Goal: Communication & Community: Answer question/provide support

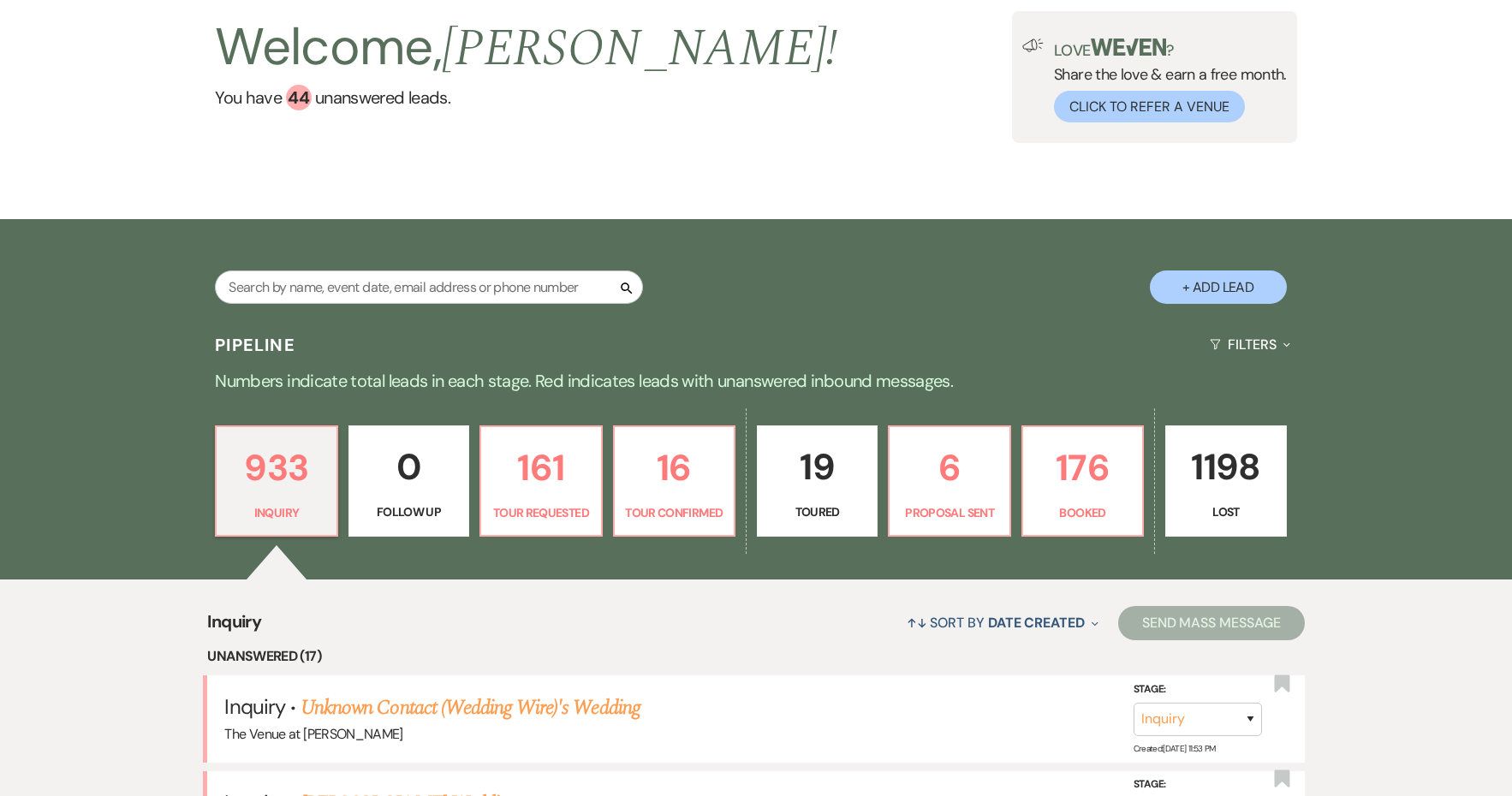
scroll to position [159, 0]
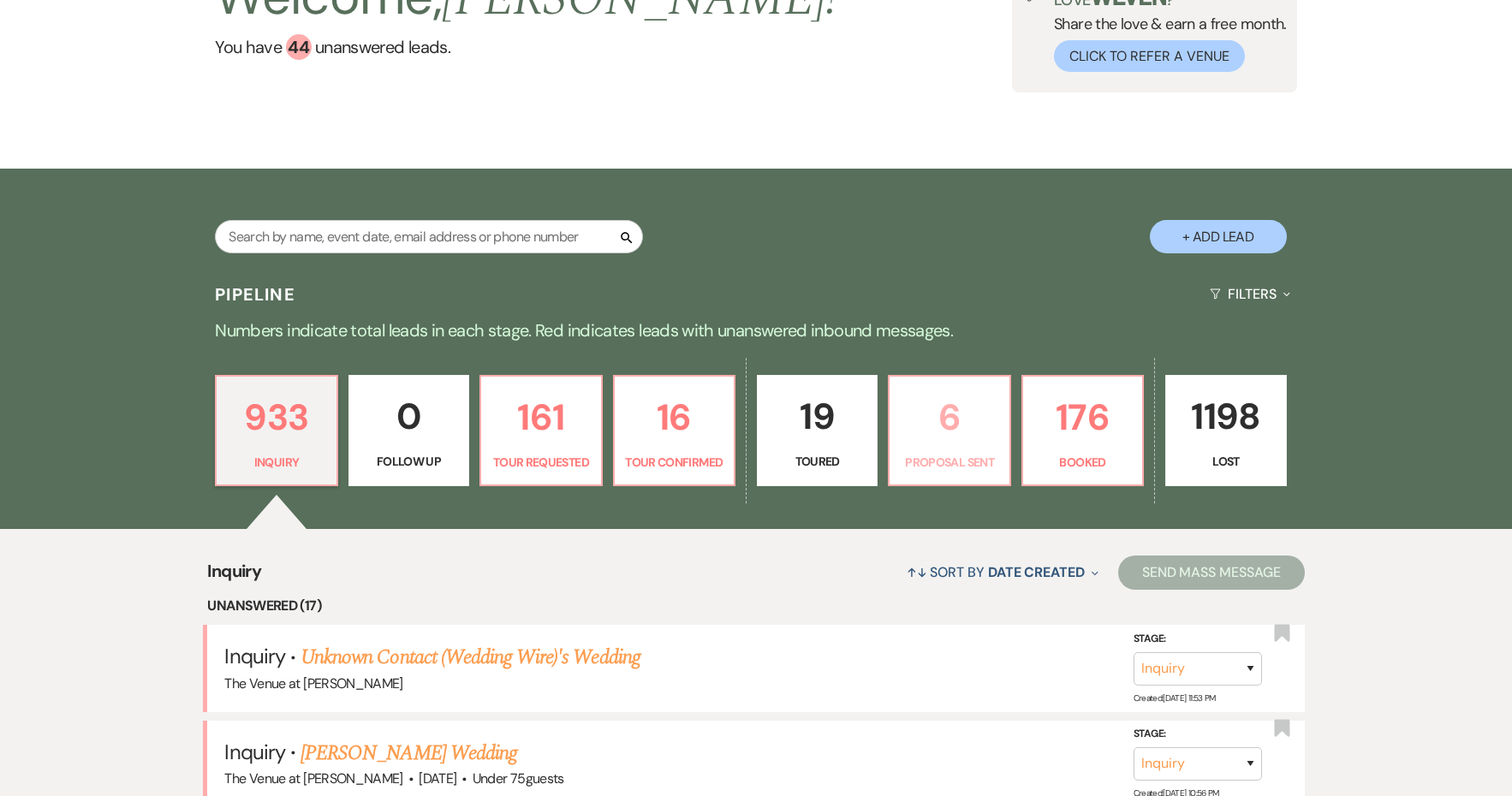
click at [993, 447] on link "6 Proposal Sent" at bounding box center [948, 431] width 122 height 112
select select "6"
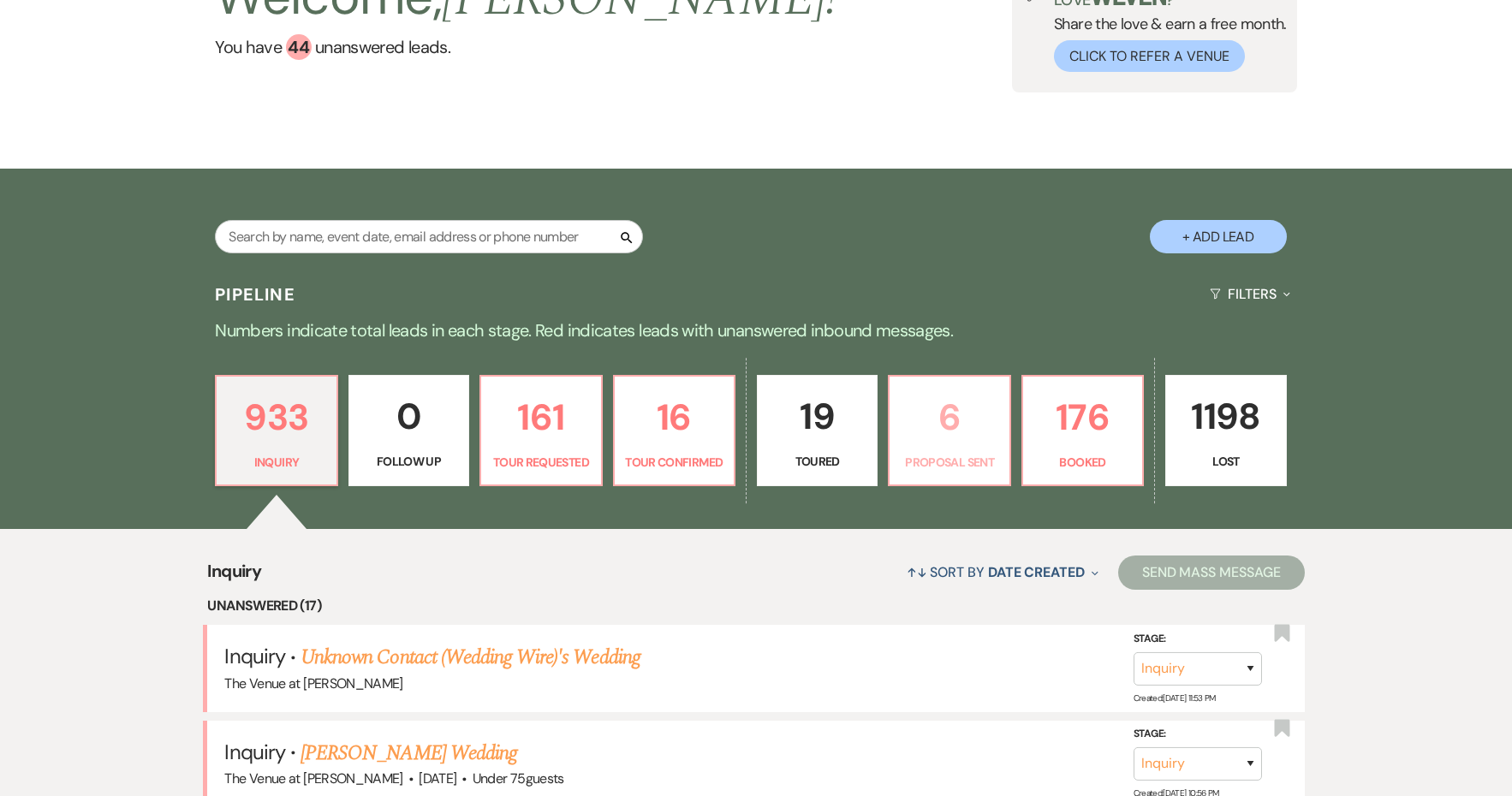
select select "6"
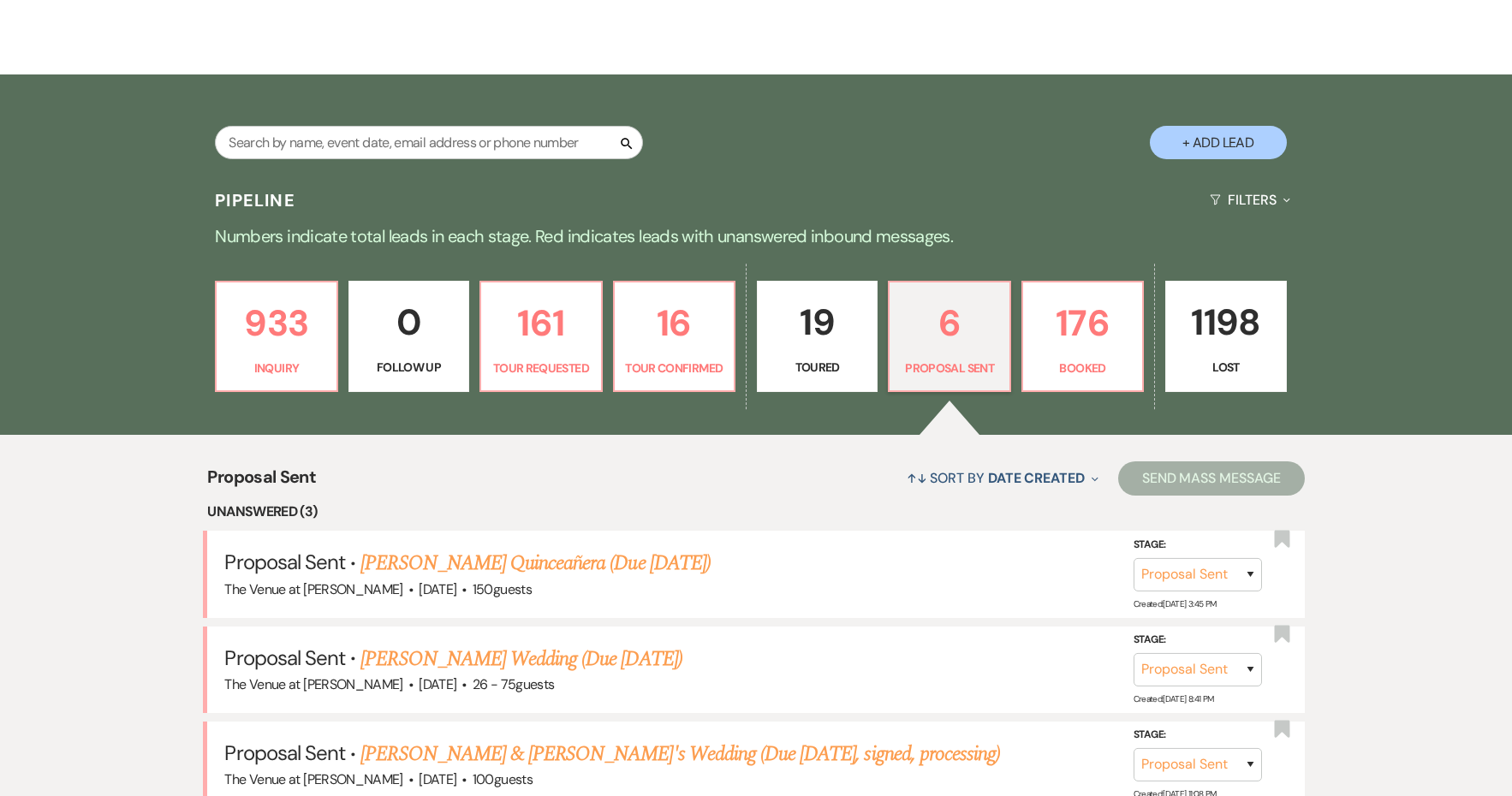
scroll to position [489, 0]
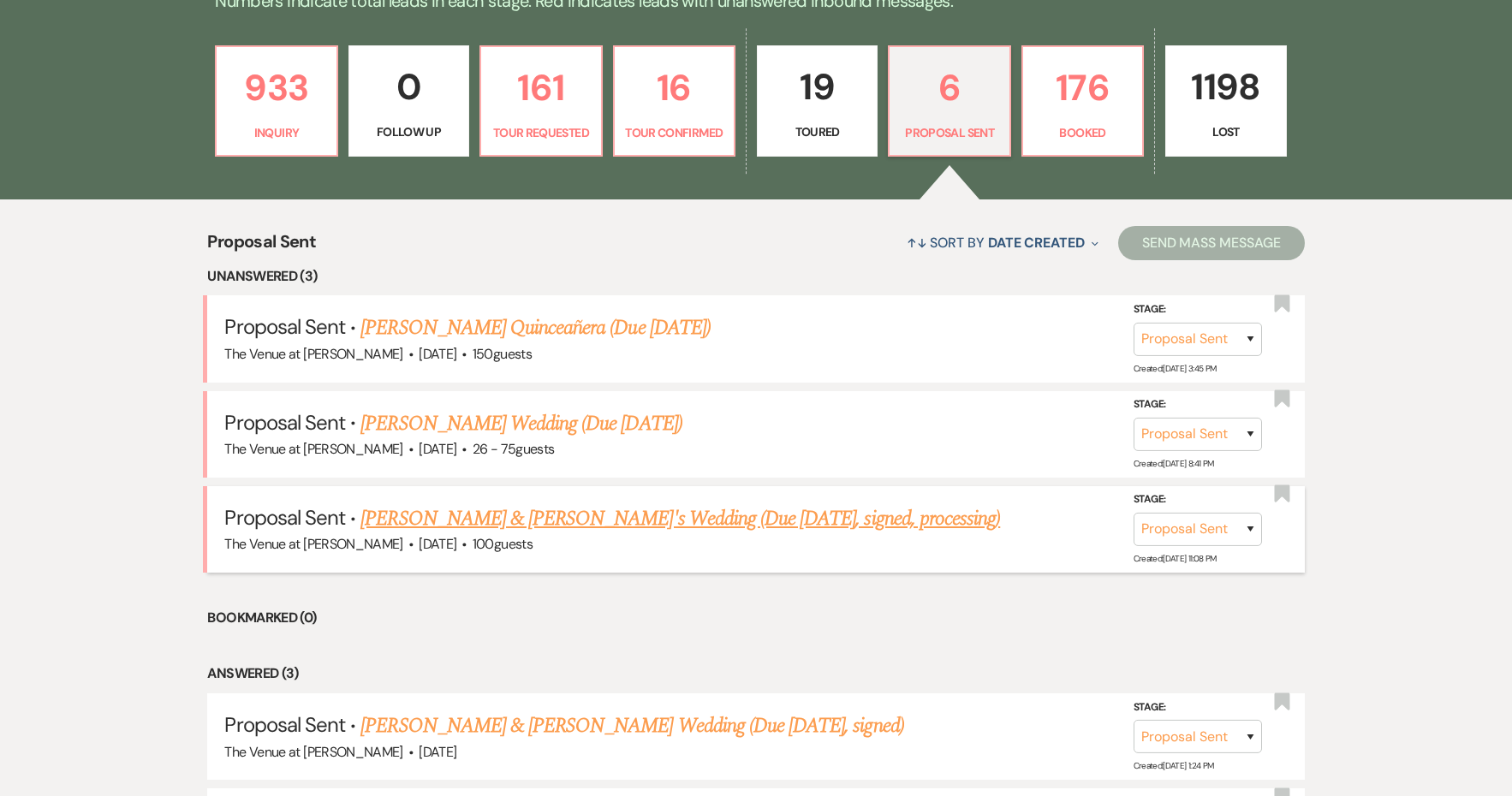
click at [598, 516] on link "[PERSON_NAME] & [PERSON_NAME]'s Wedding (Due [DATE], signed, processing)" at bounding box center [680, 519] width 640 height 31
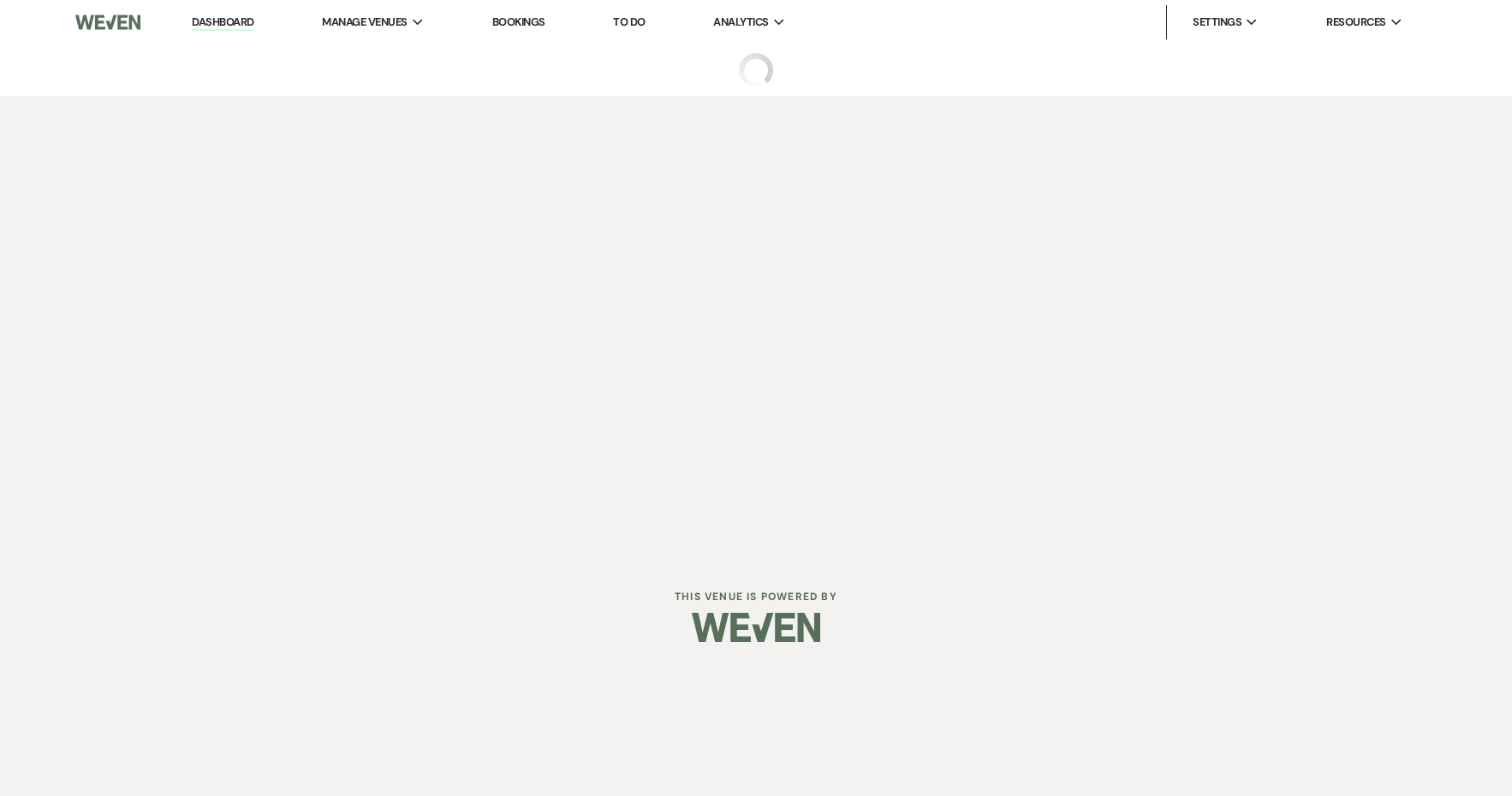
select select "6"
select select "5"
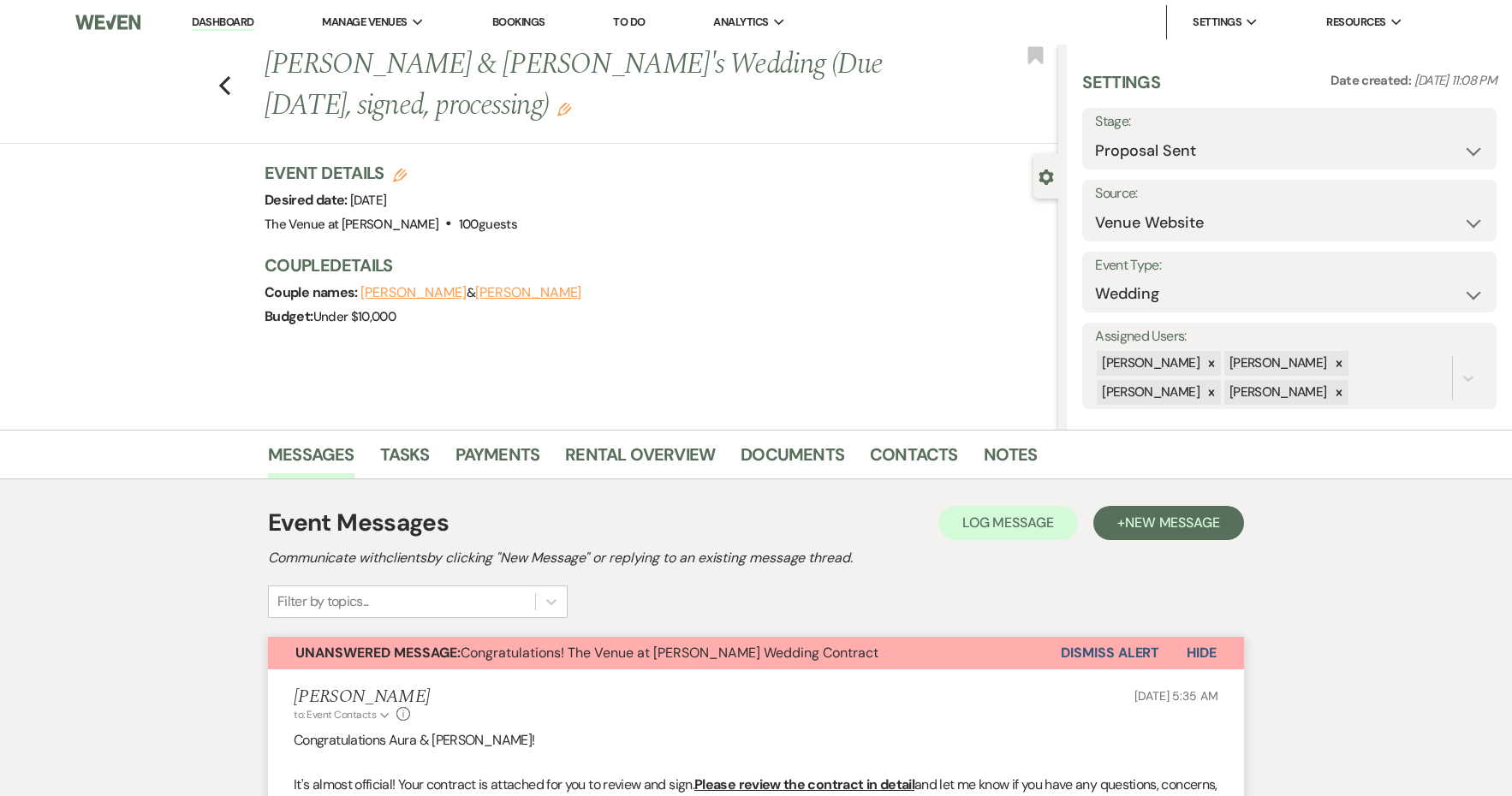
click at [517, 437] on li "Payments" at bounding box center [510, 457] width 111 height 41
click at [517, 453] on link "Payments" at bounding box center [498, 460] width 85 height 38
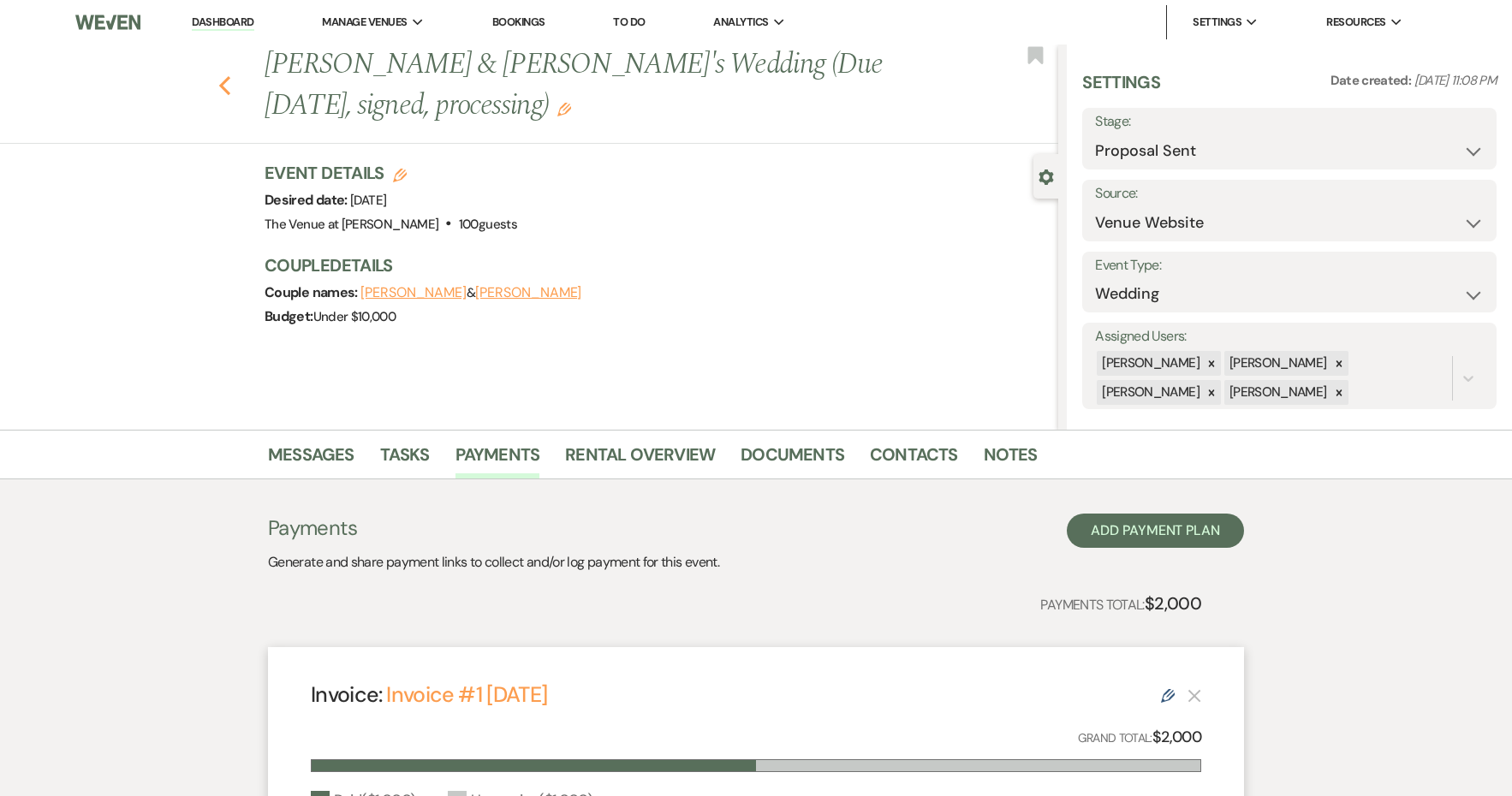
click at [229, 76] on icon "Previous" at bounding box center [225, 86] width 13 height 21
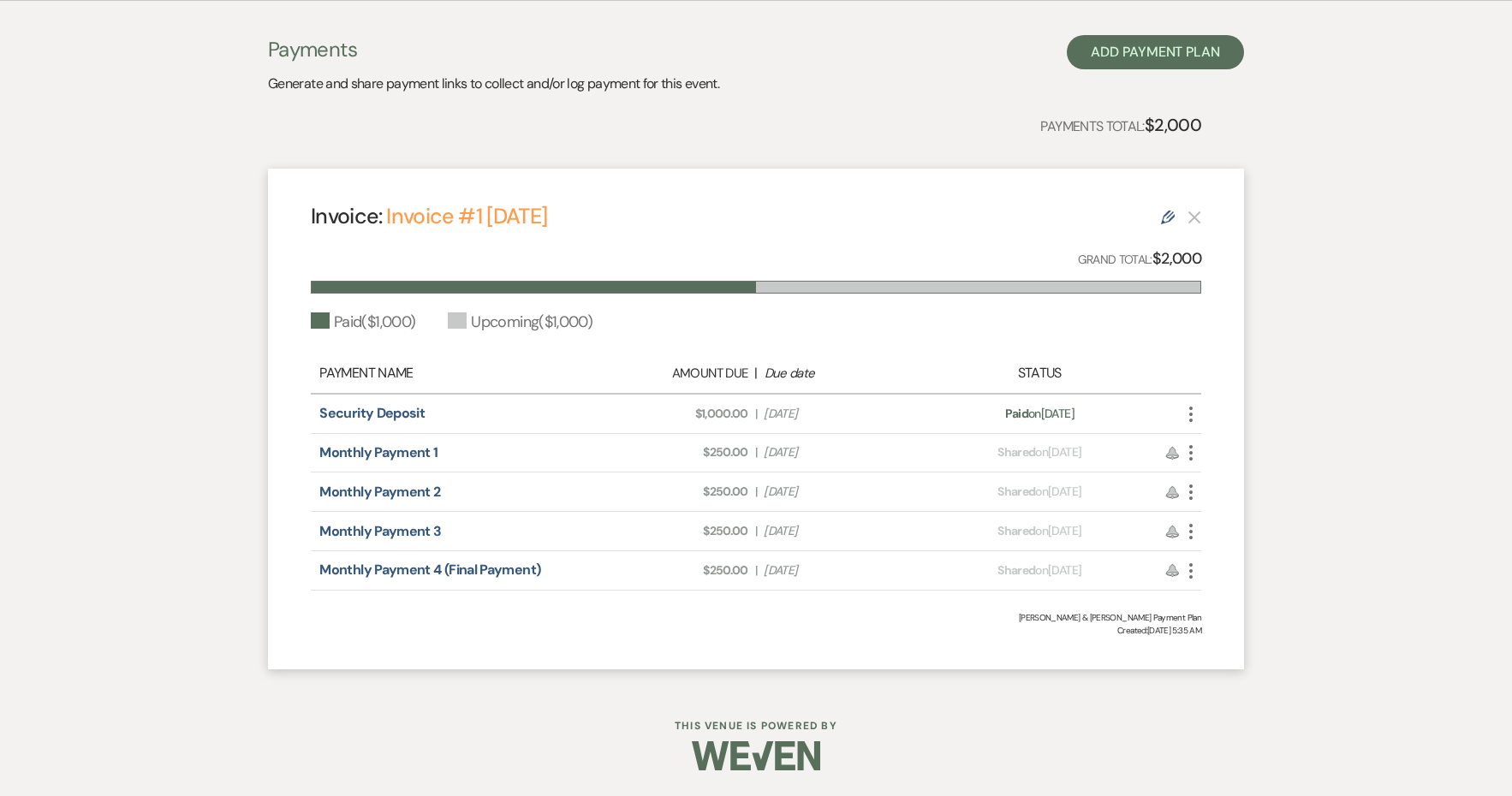
select select "6"
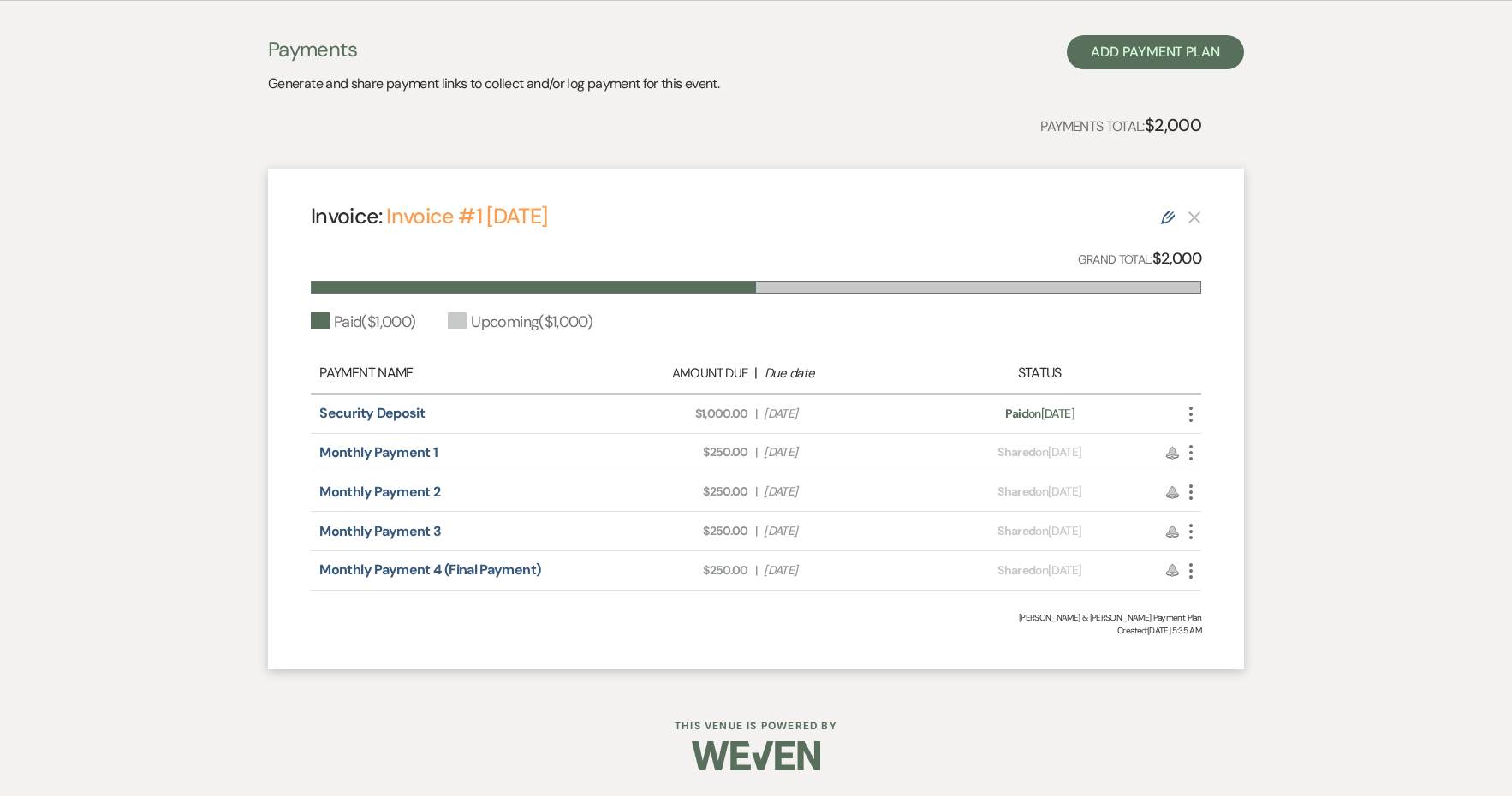
select select "6"
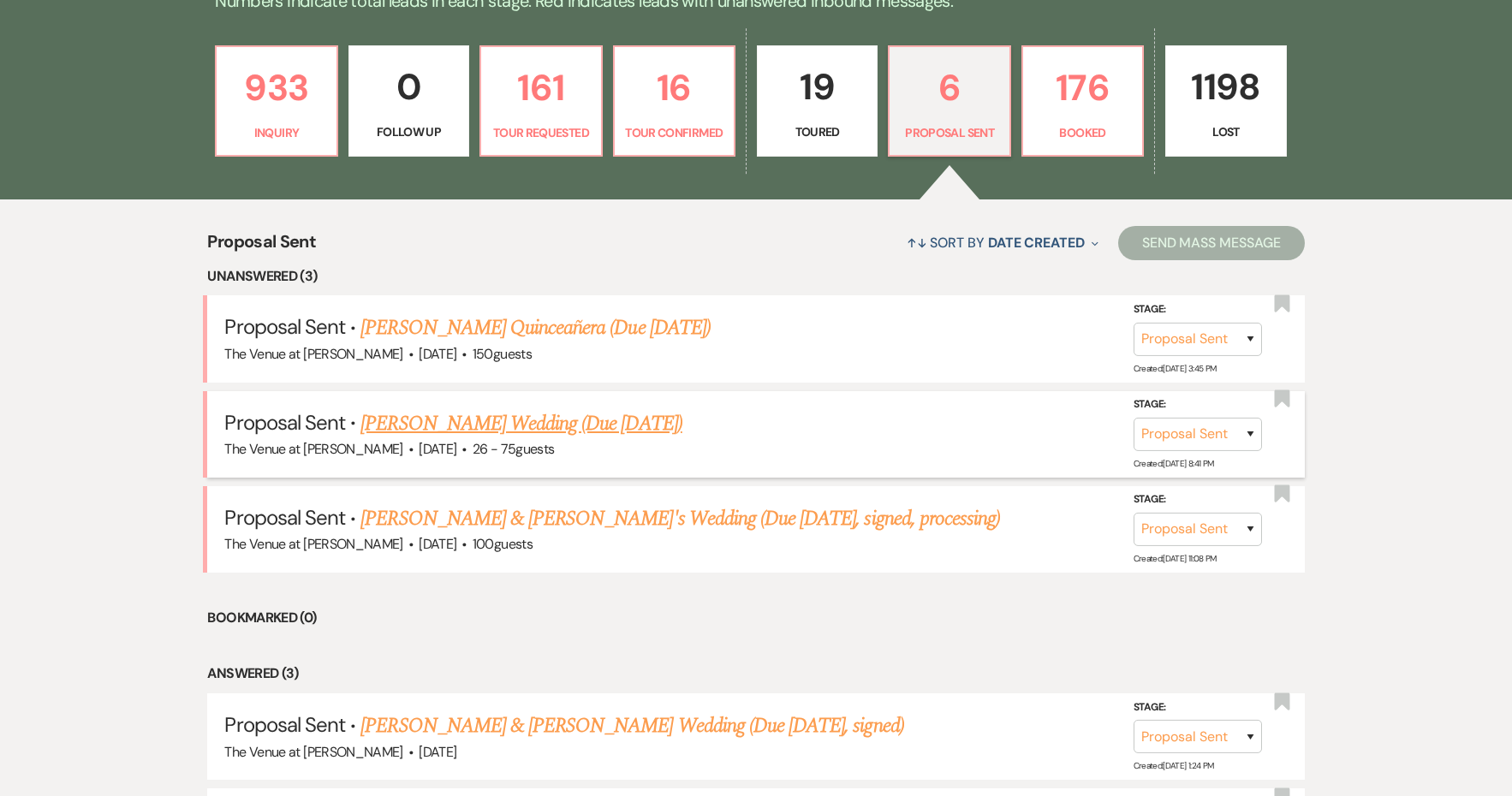
click at [545, 413] on link "[PERSON_NAME] Wedding (Due [DATE])" at bounding box center [520, 424] width 321 height 31
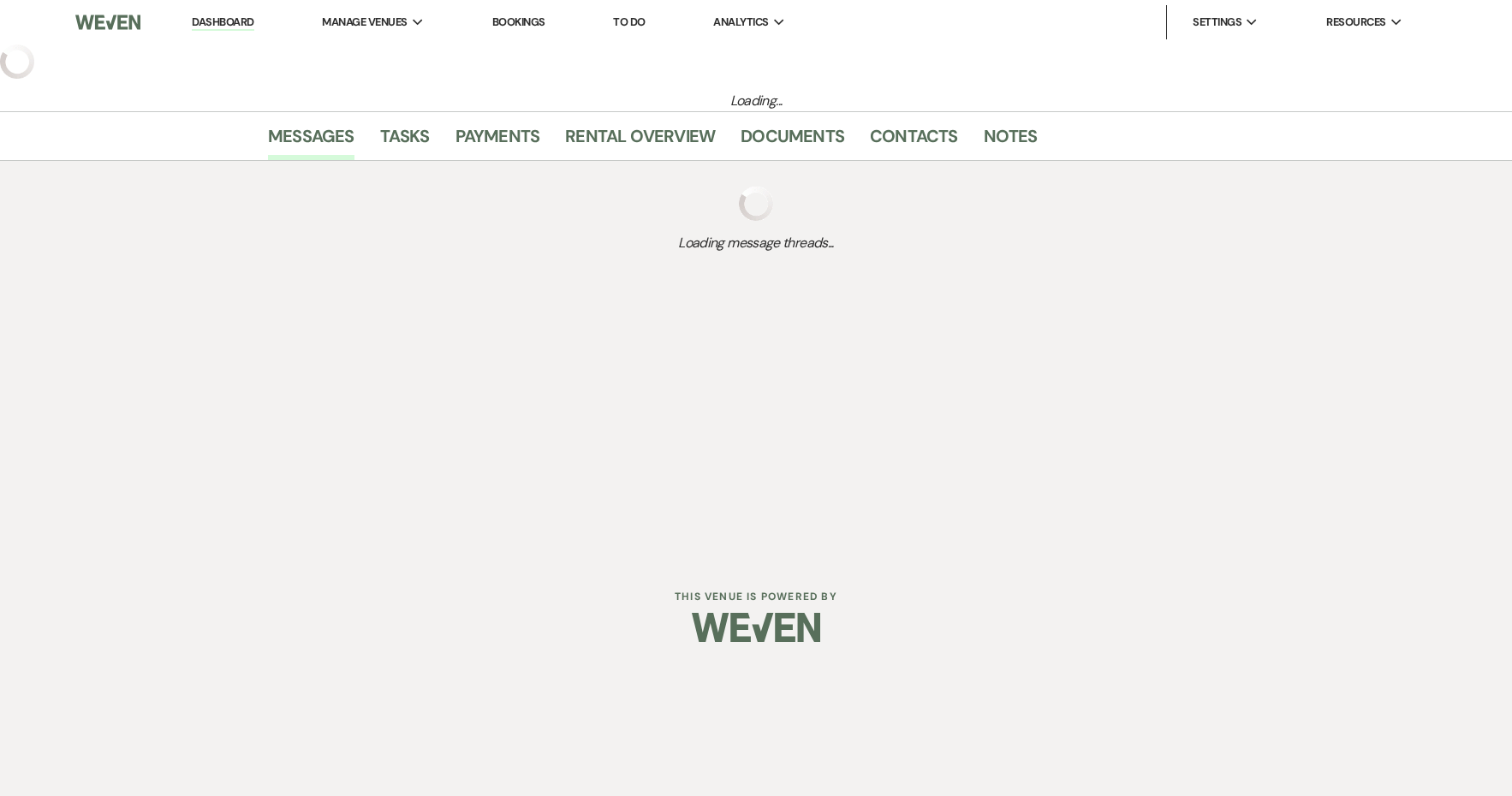
select select "6"
select select "4"
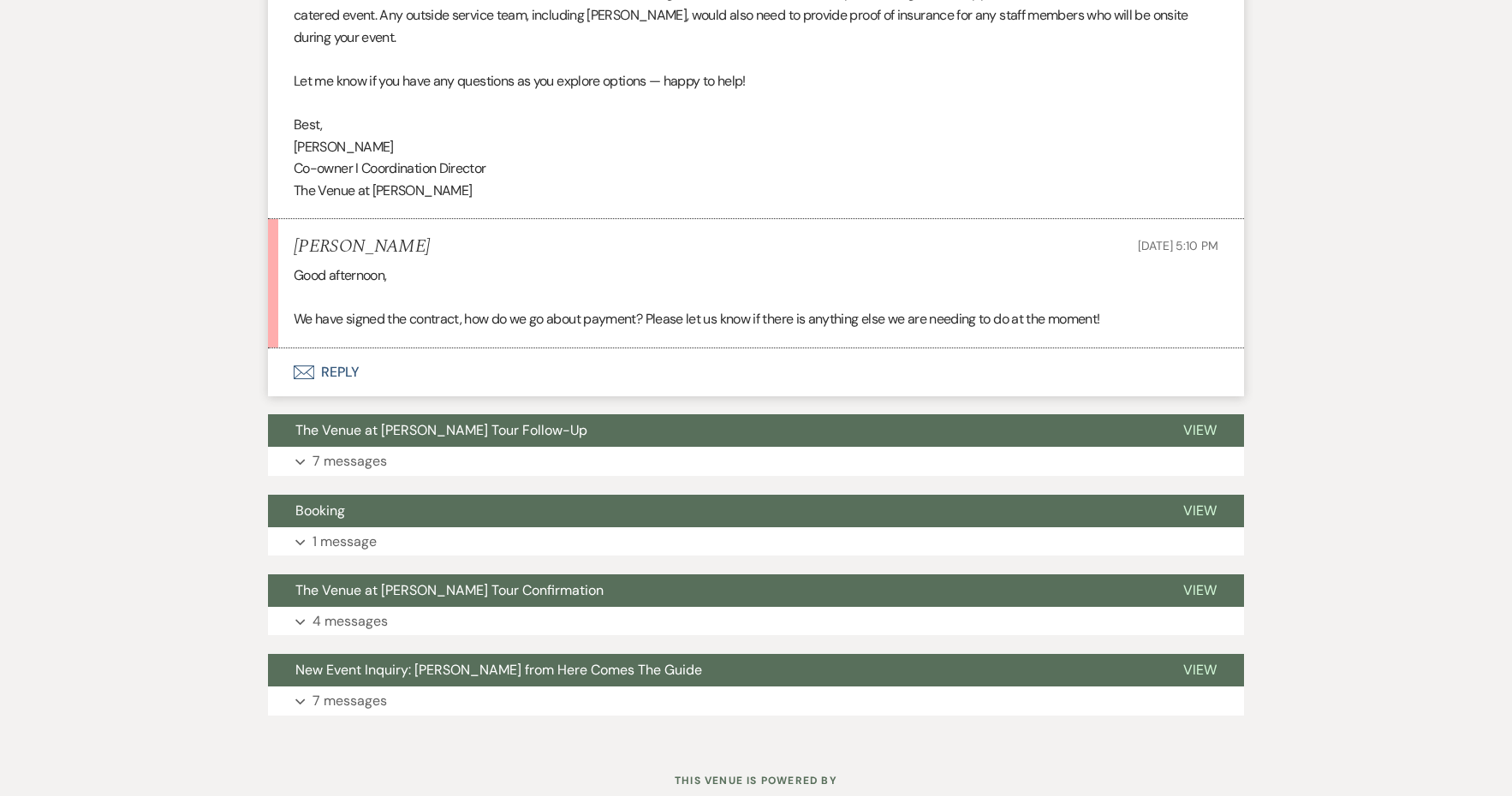
scroll to position [2097, 0]
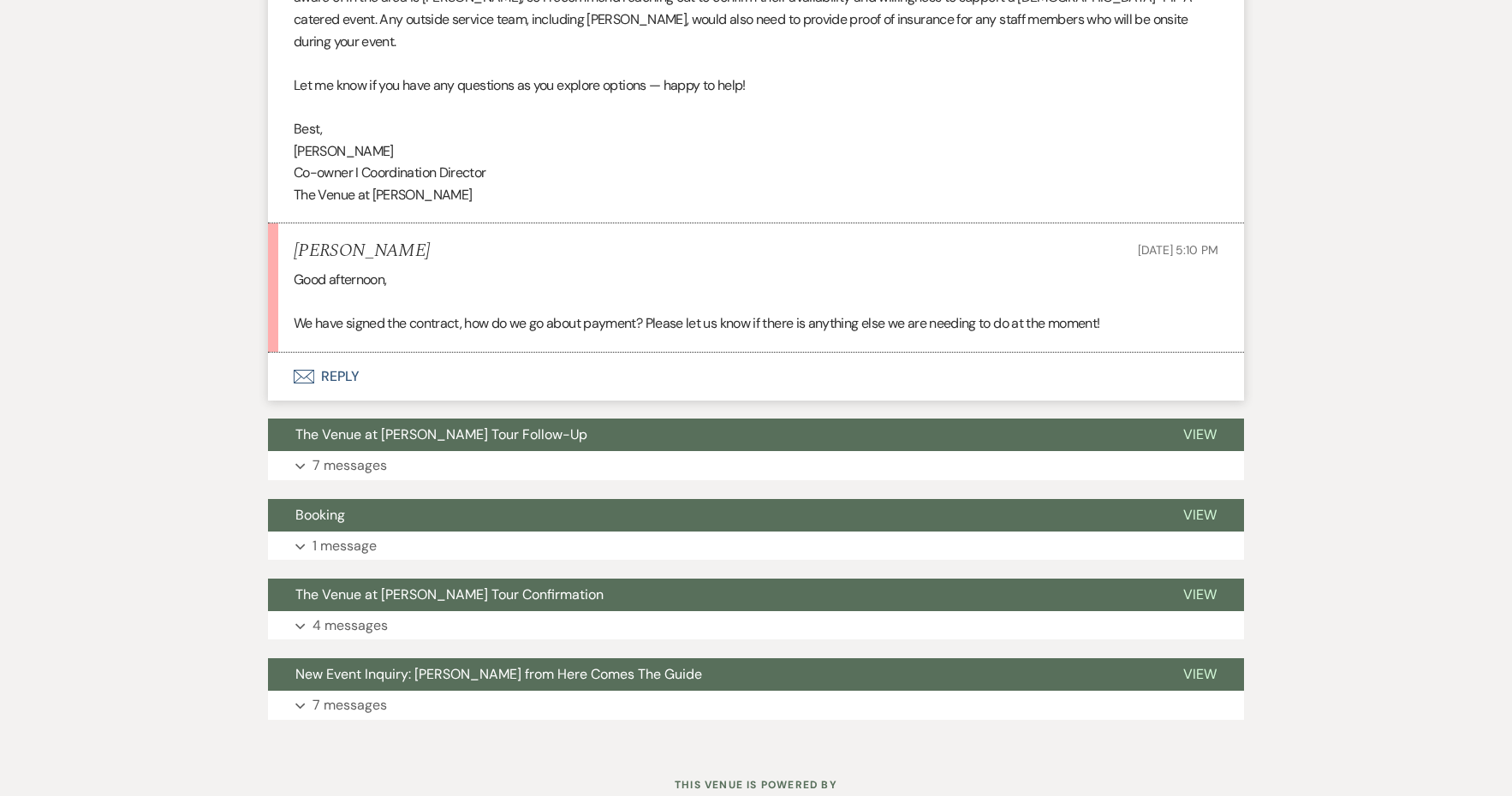
click at [352, 353] on button "Envelope Reply" at bounding box center [755, 377] width 976 height 48
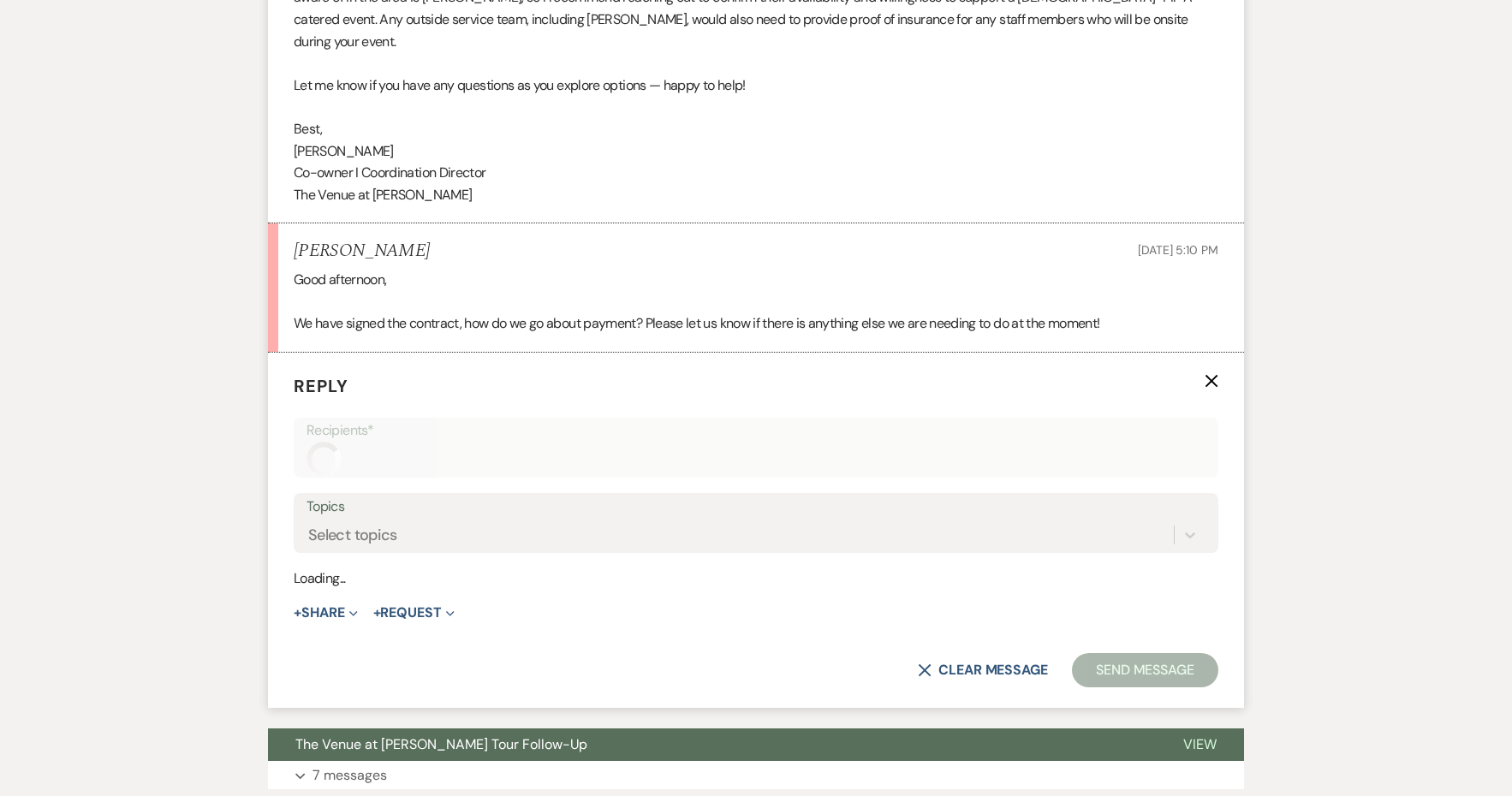
scroll to position [2174, 0]
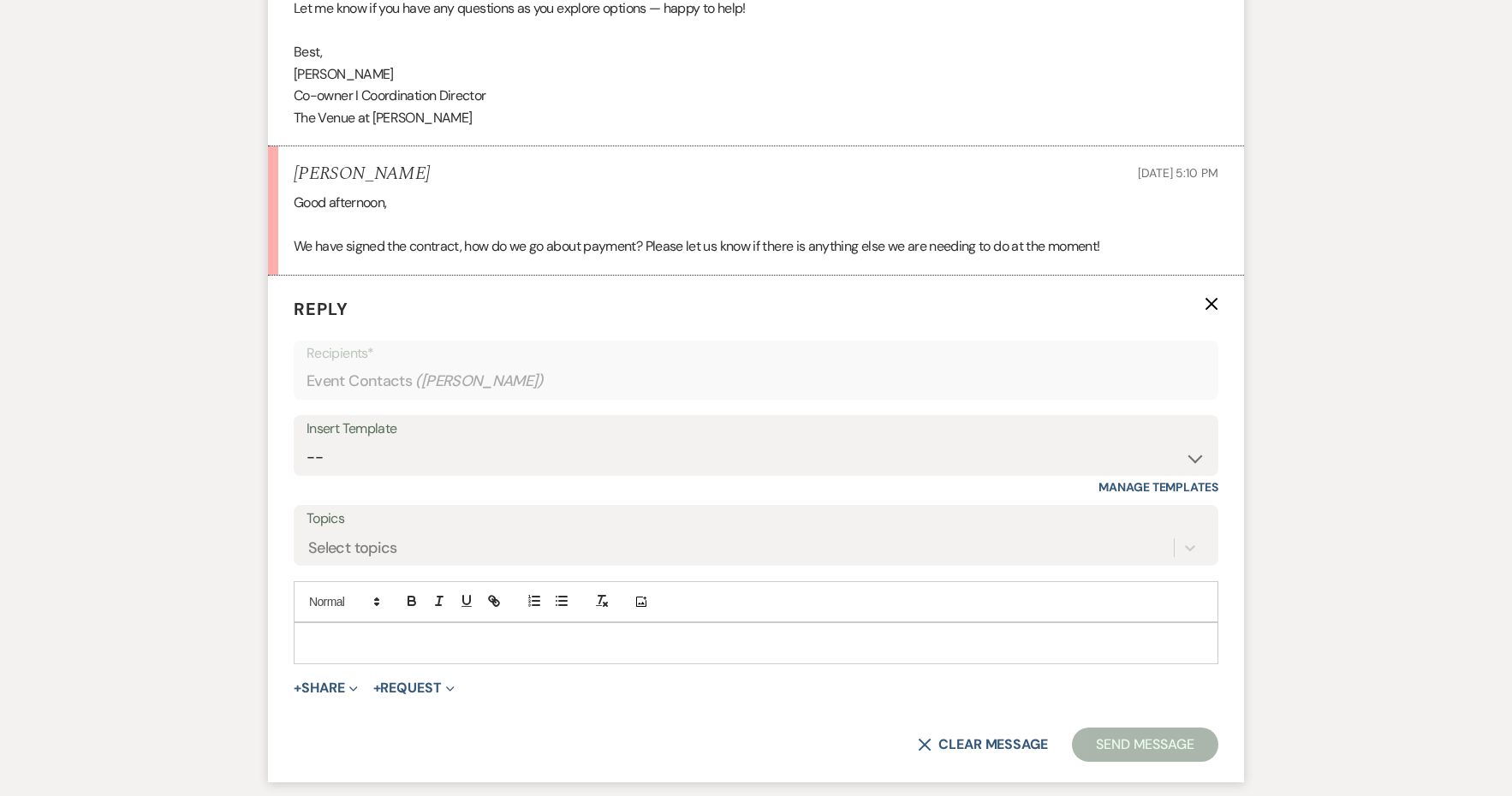
click at [395, 634] on p at bounding box center [756, 644] width 897 height 19
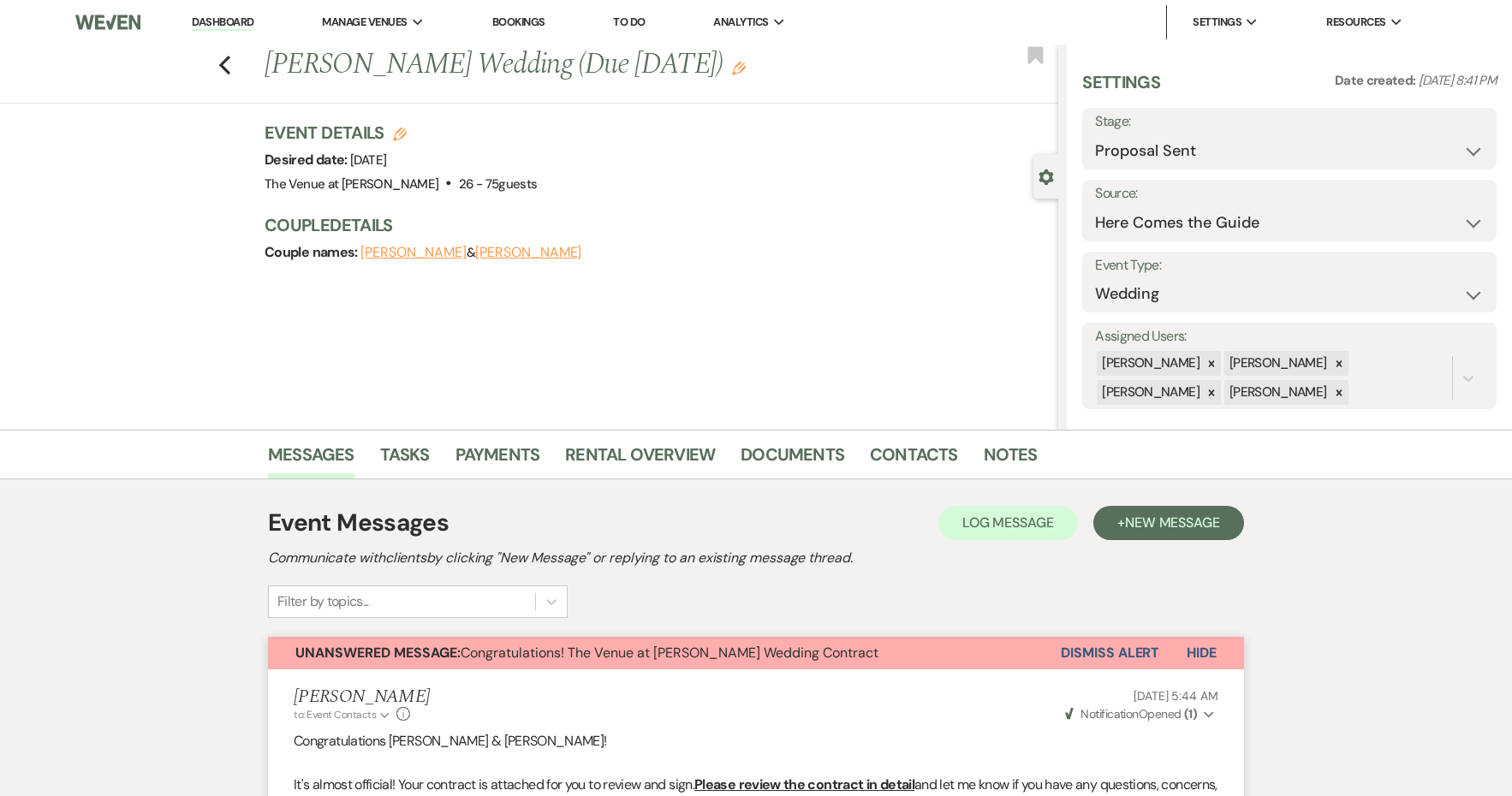
scroll to position [0, 0]
click at [750, 465] on link "Documents" at bounding box center [792, 460] width 103 height 38
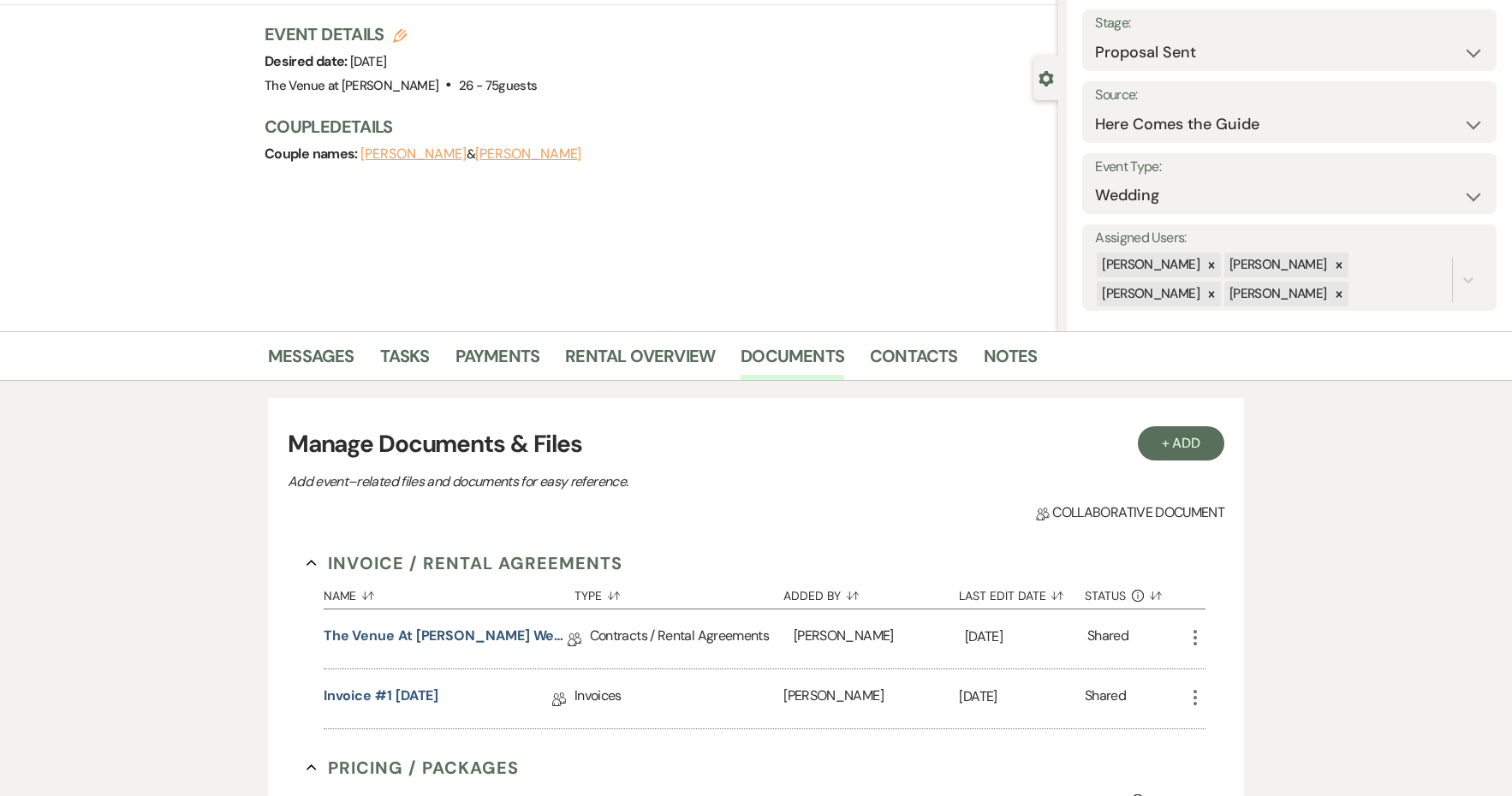
scroll to position [138, 0]
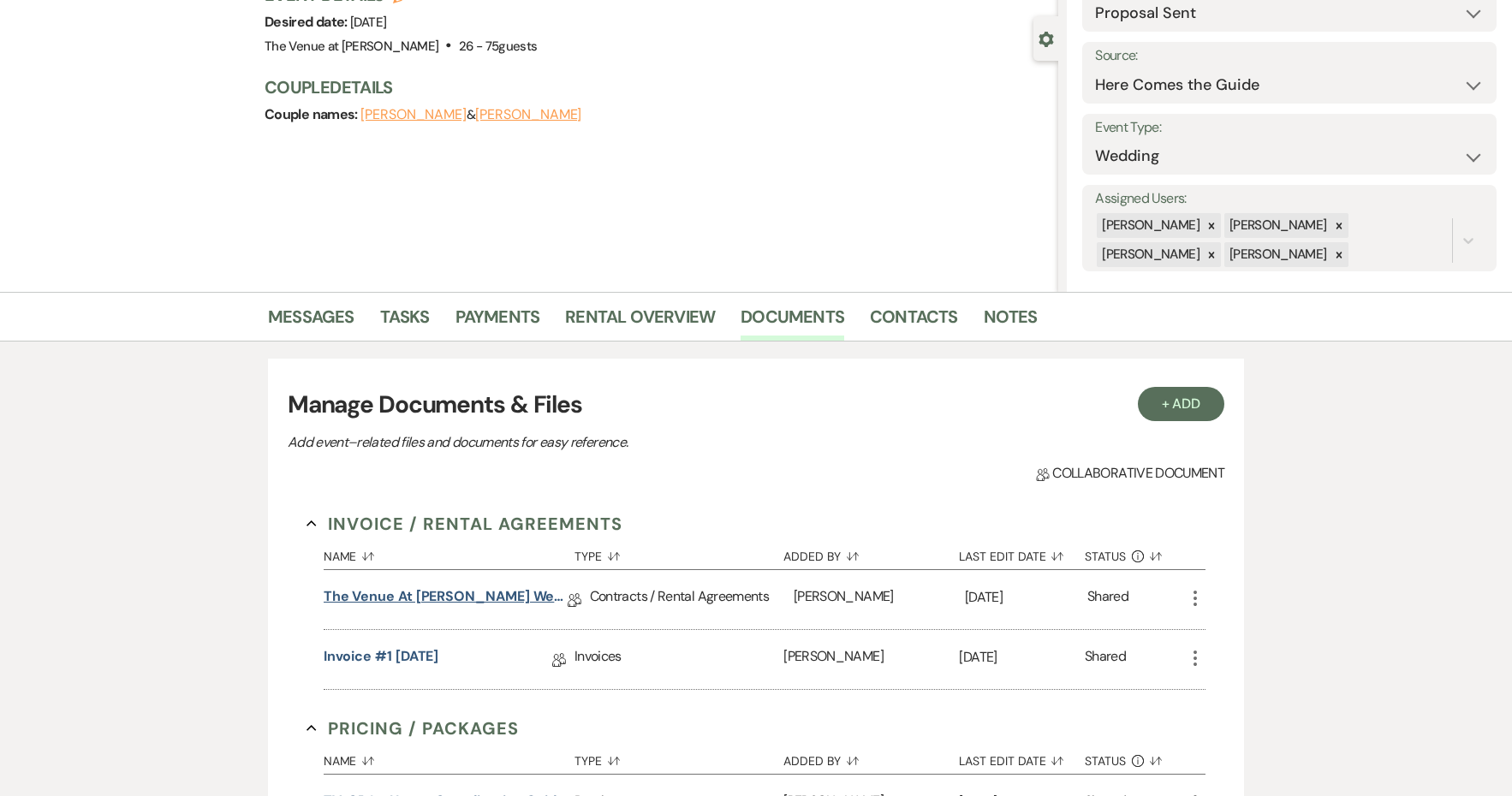
click at [516, 606] on link "The Venue at [PERSON_NAME] Wedding Contract ([DATE] [PERSON_NAME])" at bounding box center [446, 600] width 244 height 27
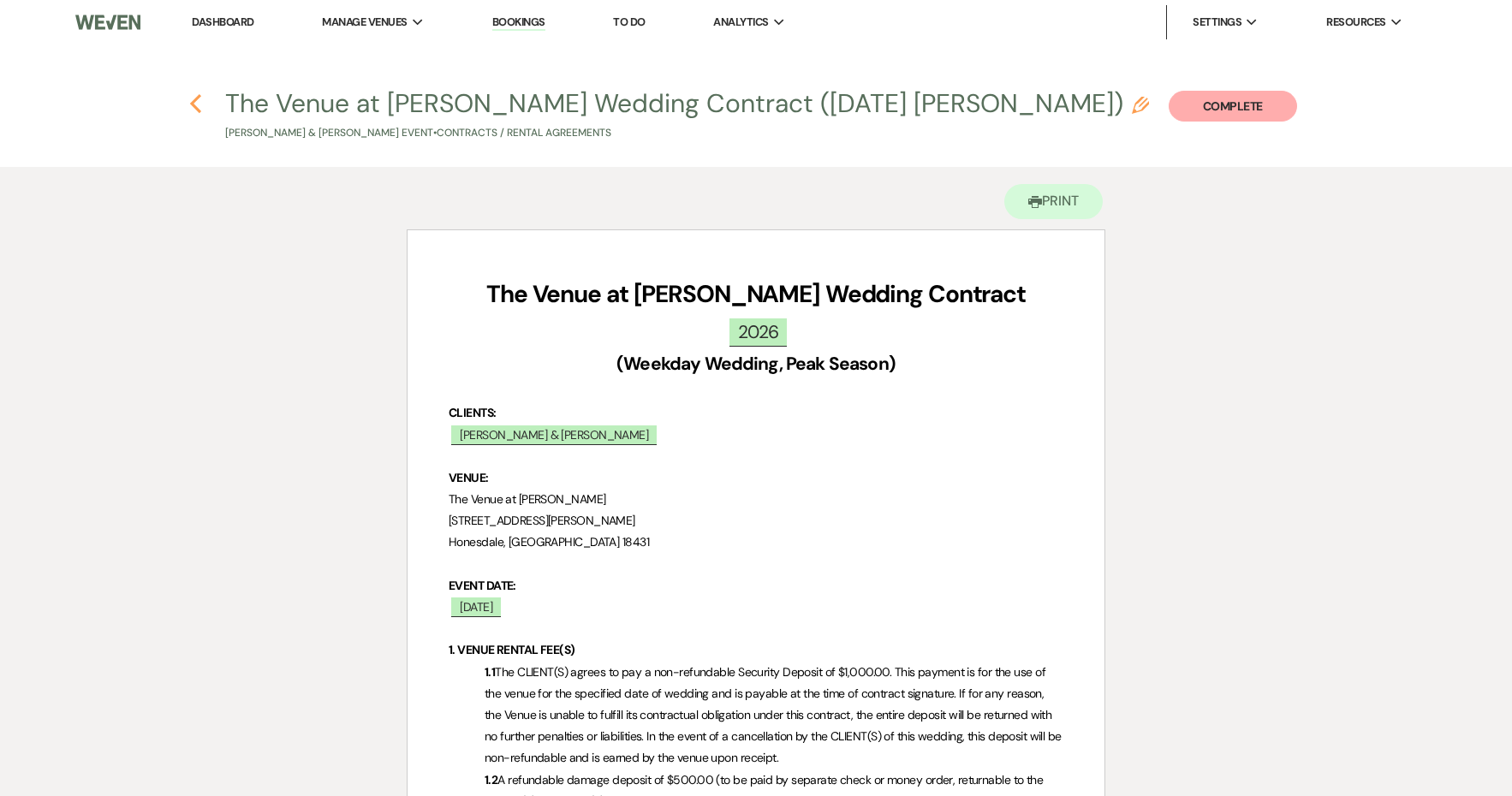
click at [197, 97] on use "button" at bounding box center [196, 104] width 11 height 19
select select "6"
select select "4"
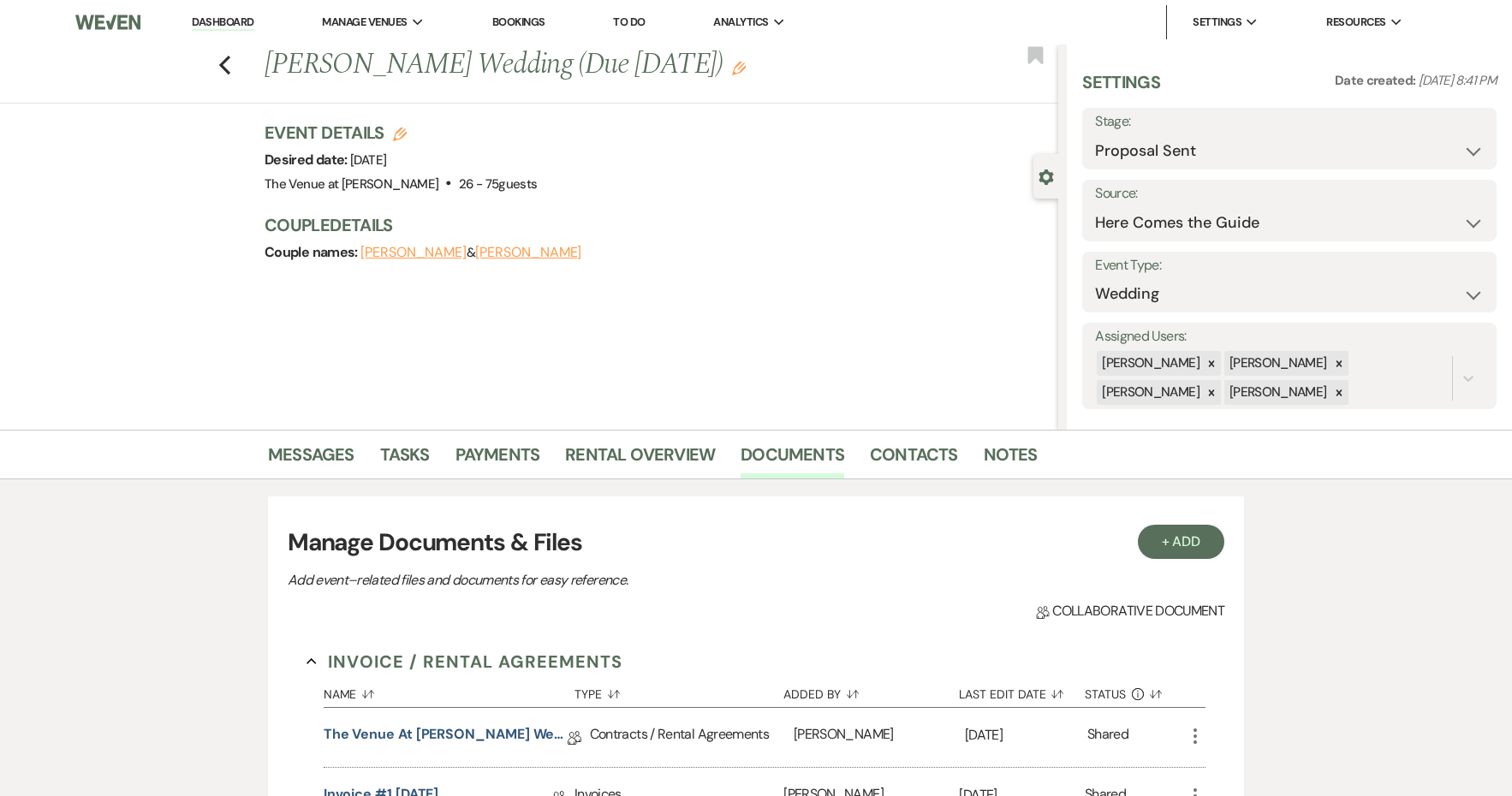
scroll to position [138, 0]
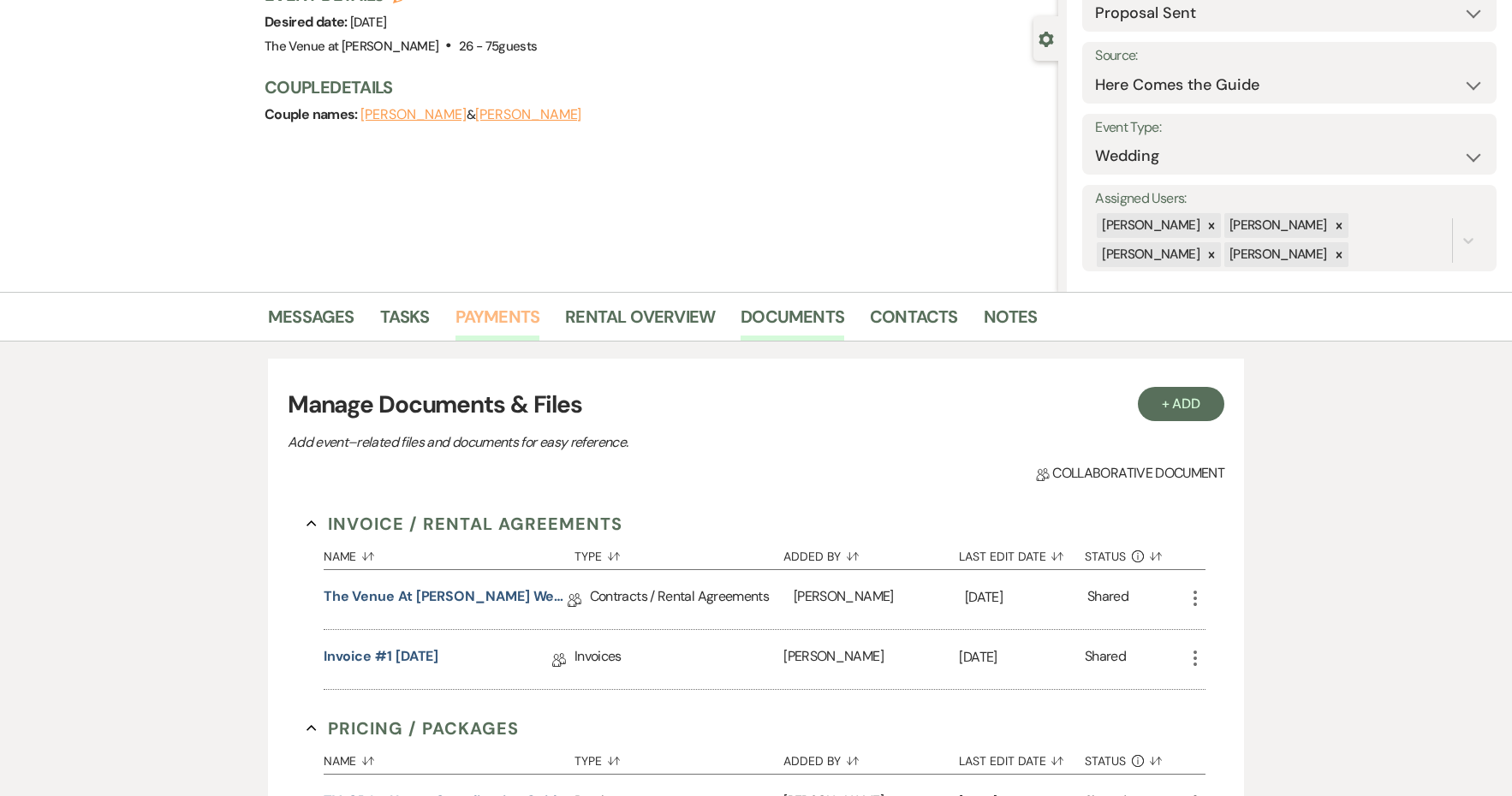
click at [516, 324] on link "Payments" at bounding box center [498, 322] width 85 height 38
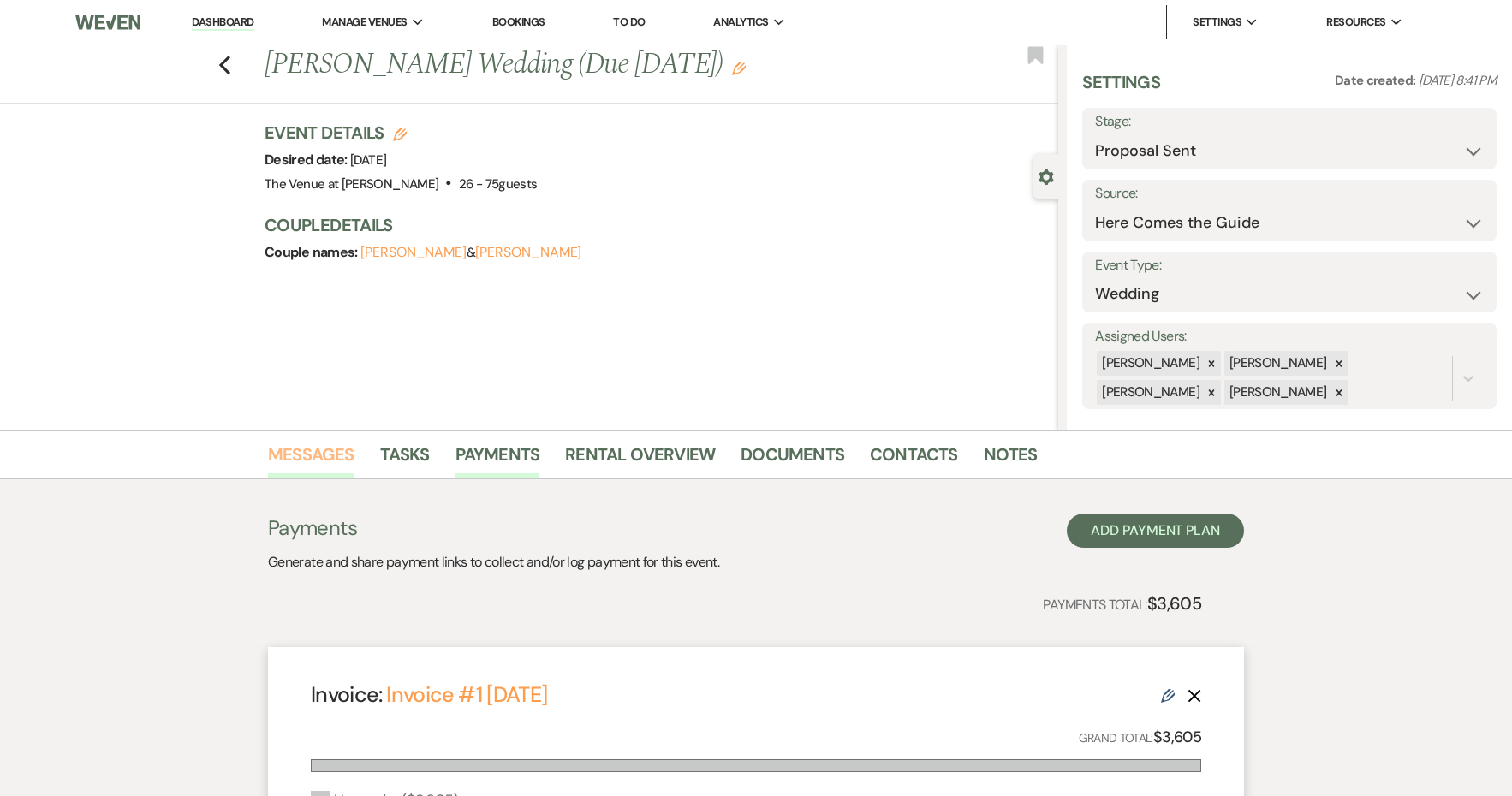
click at [332, 453] on link "Messages" at bounding box center [310, 460] width 86 height 38
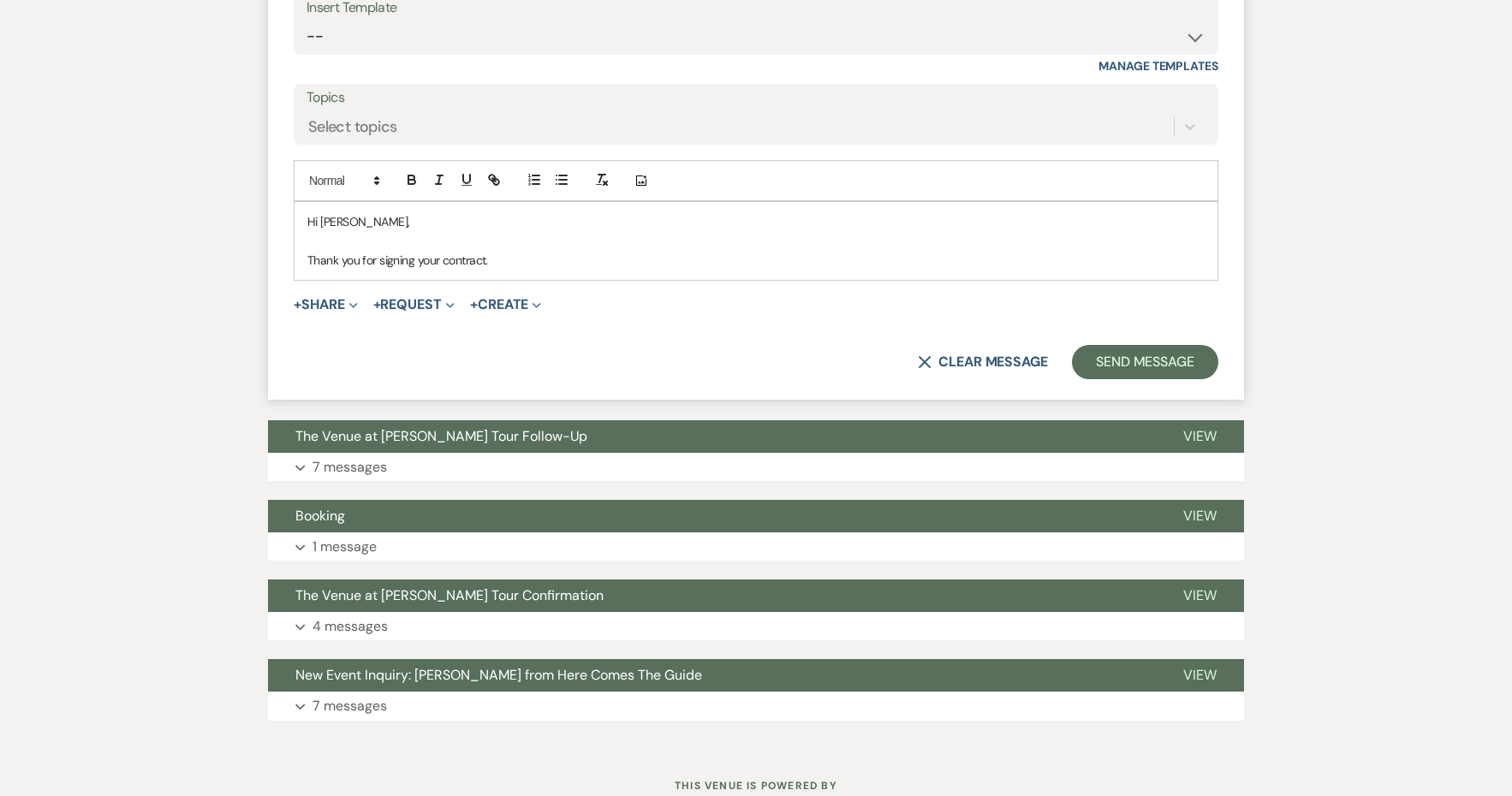
scroll to position [2595, 0]
click at [542, 252] on p "Thank you for signing your contract." at bounding box center [756, 261] width 897 height 19
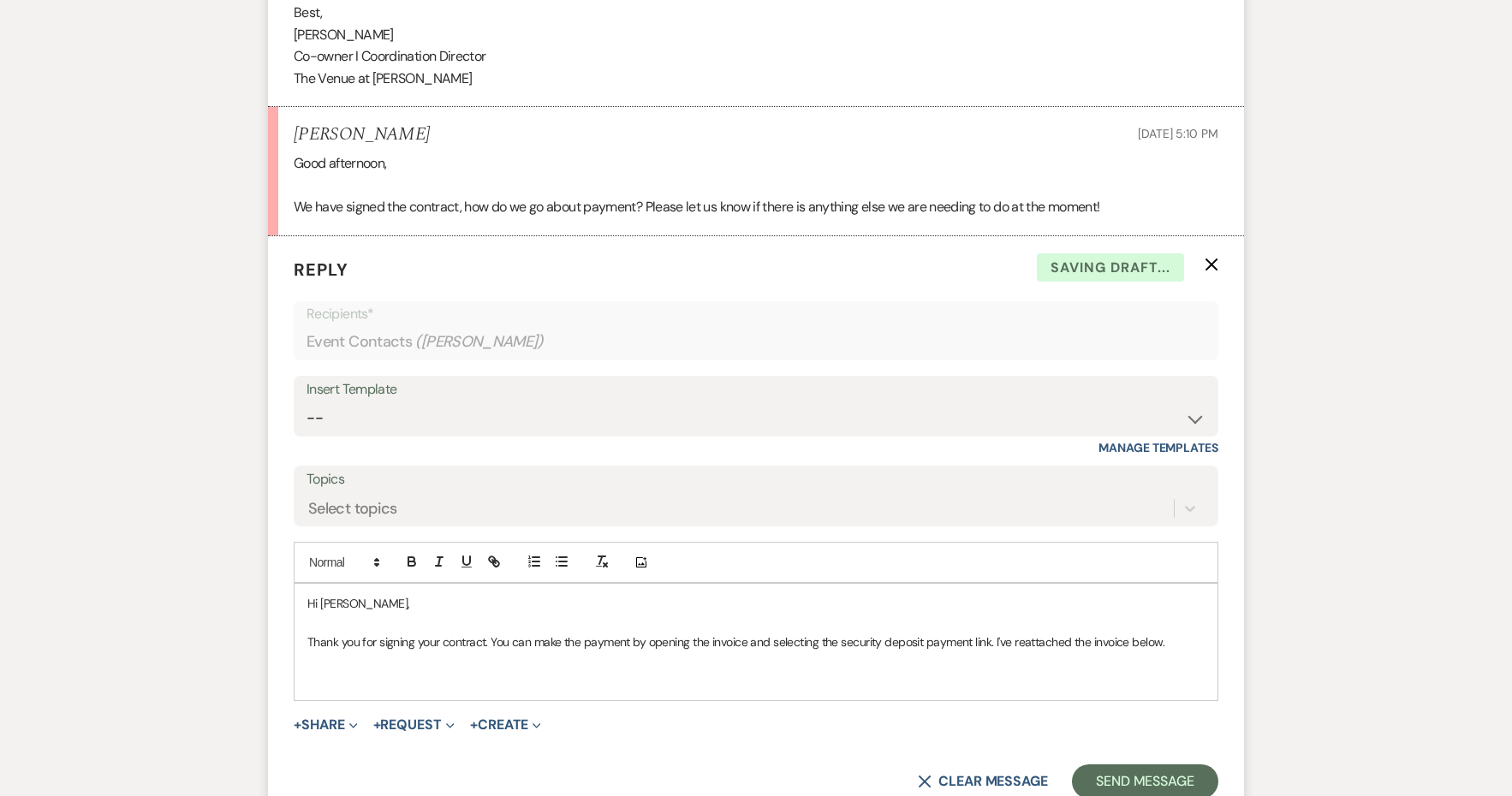
scroll to position [1723, 0]
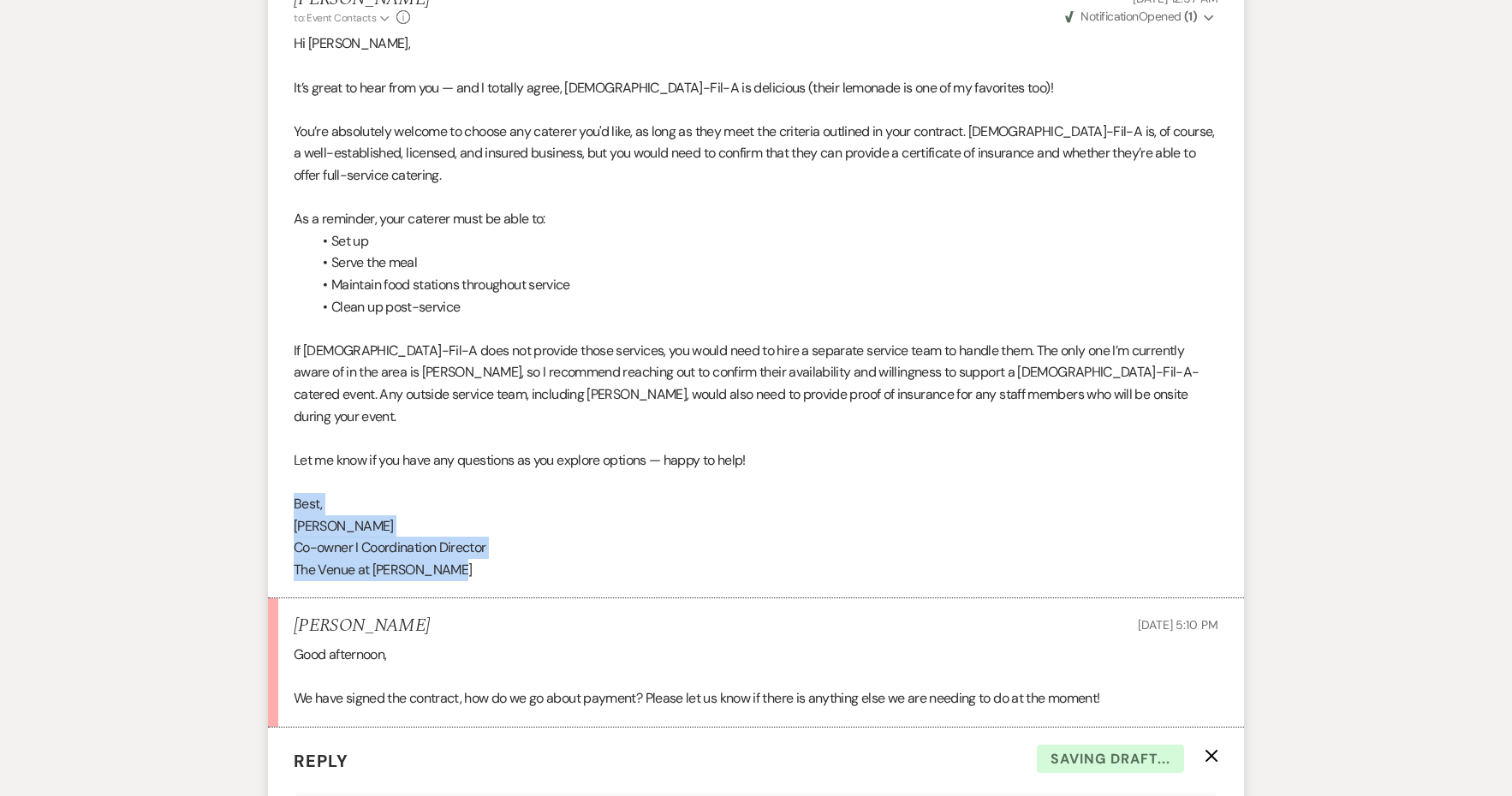
drag, startPoint x: 470, startPoint y: 509, endPoint x: 241, endPoint y: 455, distance: 235.3
click at [241, 455] on div "Messages Tasks Payments Rental Overview Documents Contacts Notes Event Messages…" at bounding box center [756, 183] width 1512 height 2950
copy div "Best, [PERSON_NAME] I Coordination Director The Venue at [PERSON_NAME]"
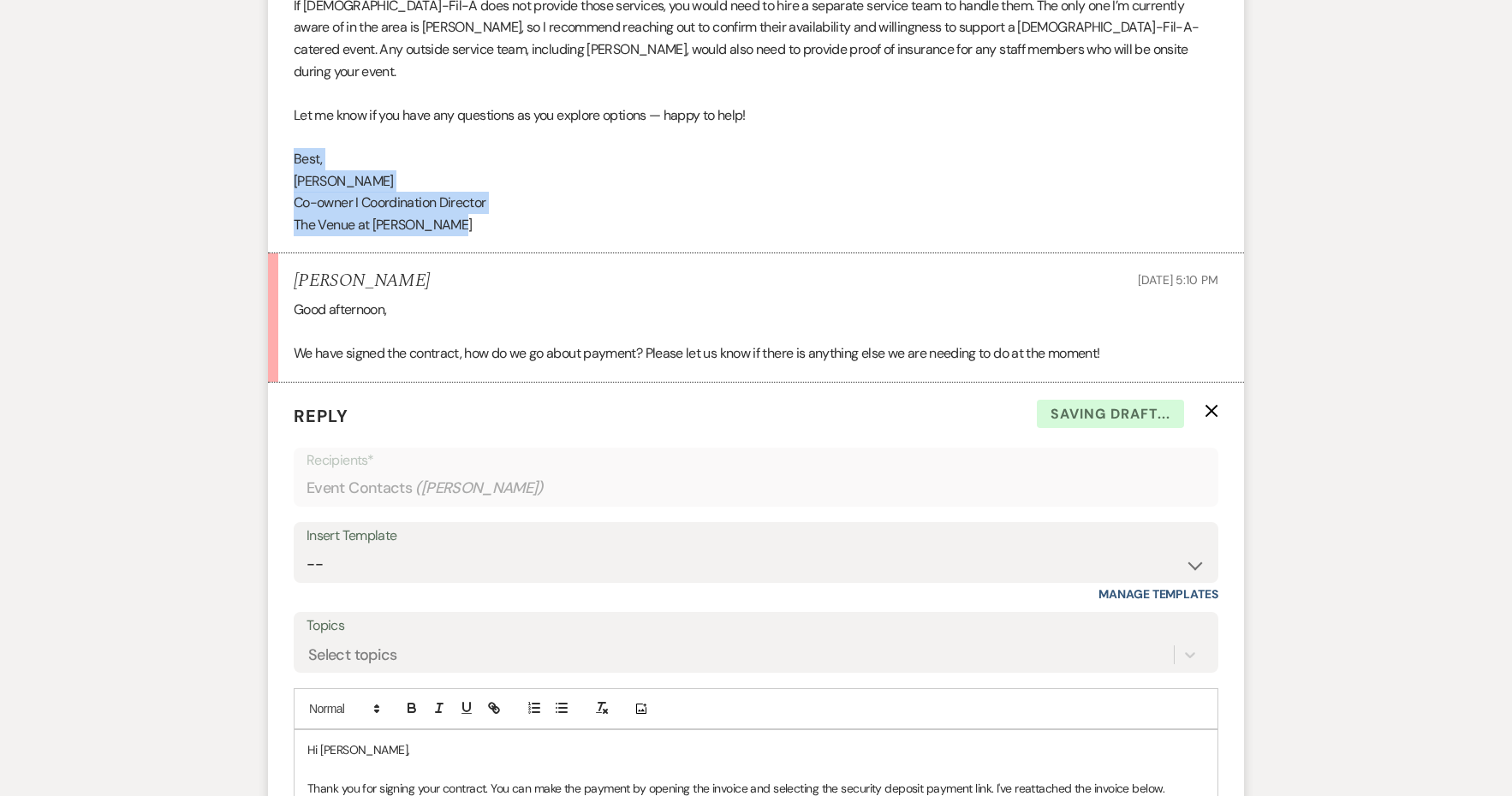
scroll to position [2205, 0]
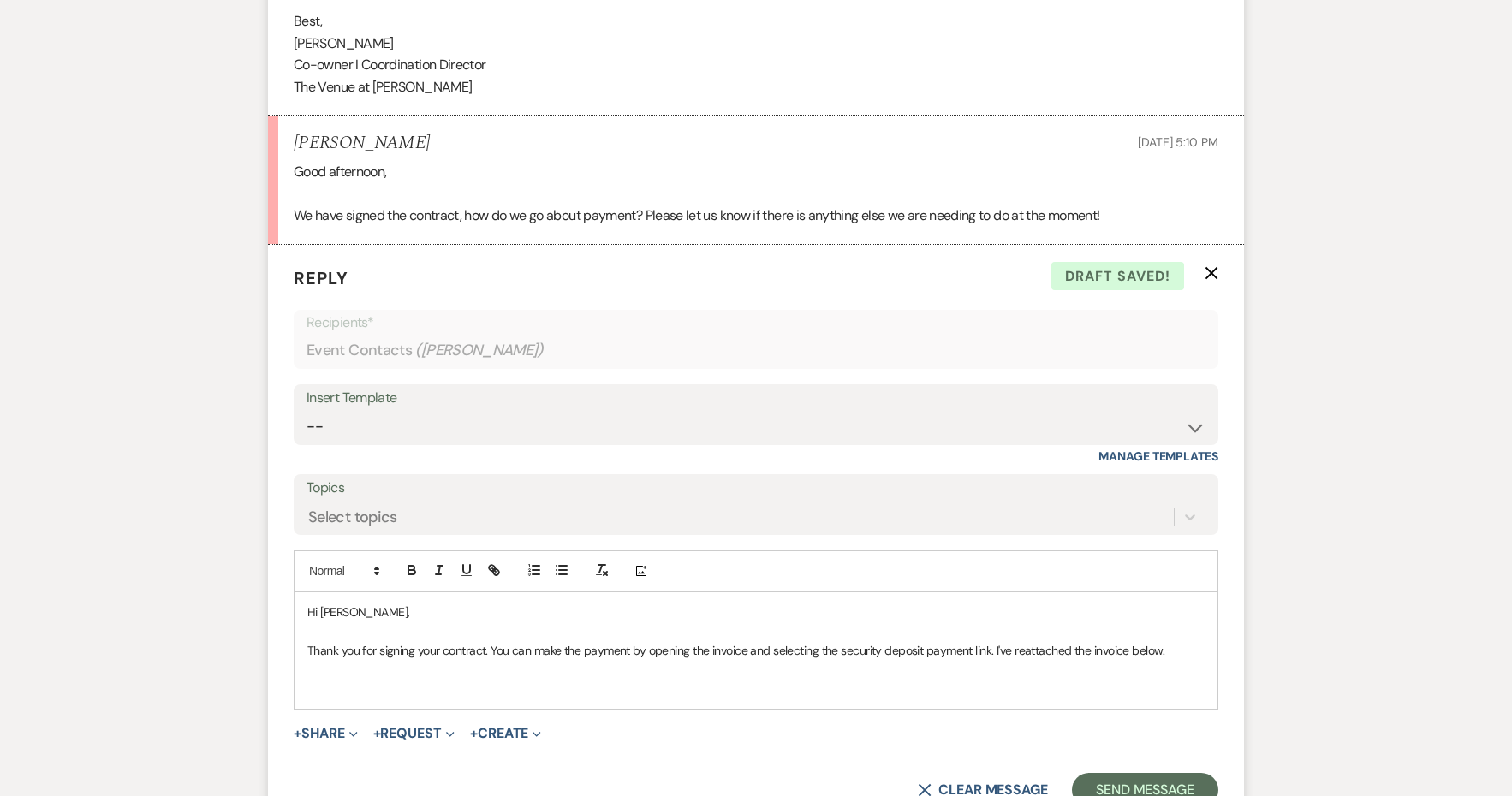
click at [322, 680] on p at bounding box center [756, 689] width 897 height 19
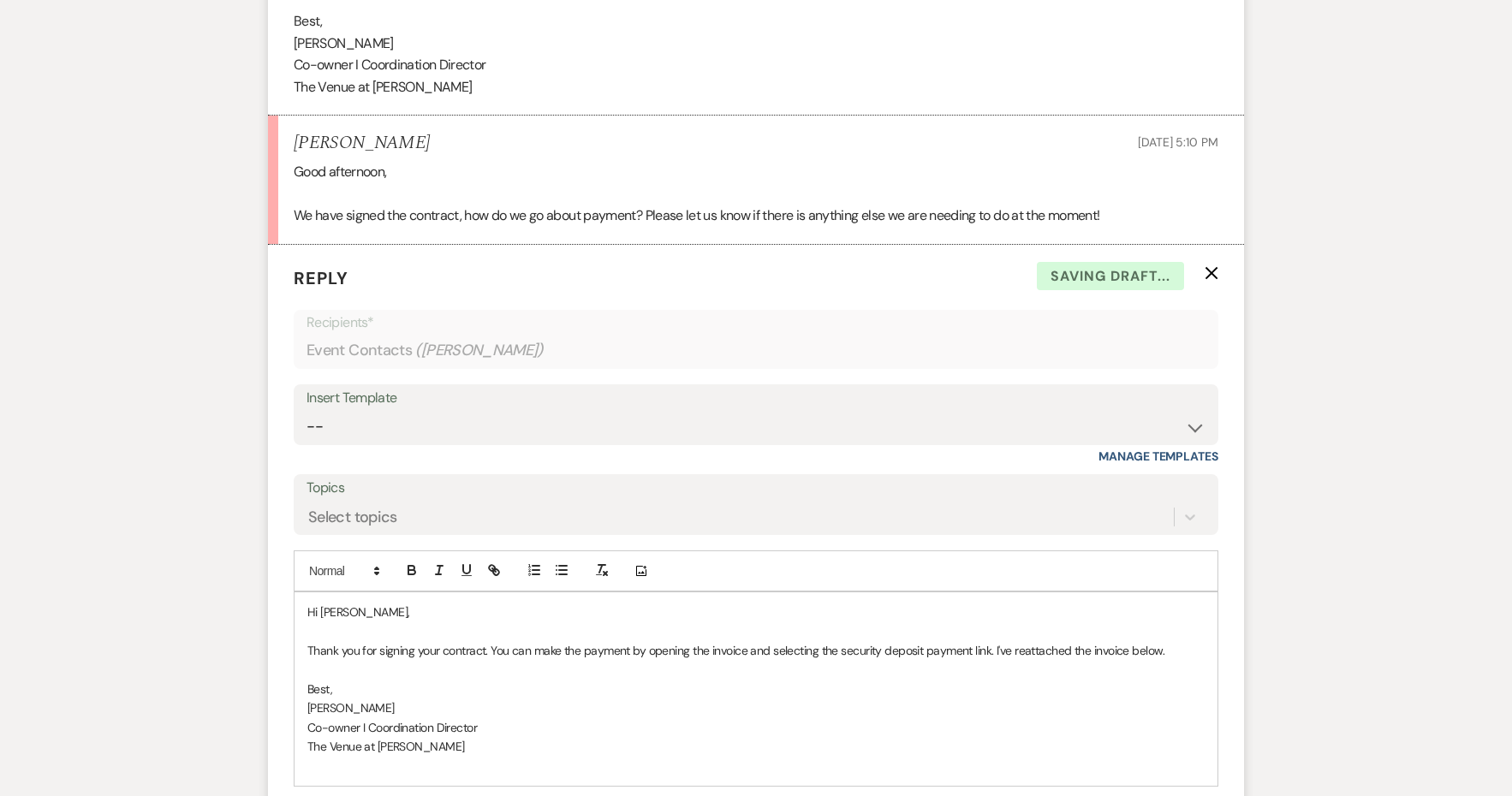
click at [993, 642] on p "Thank you for signing your contract. You can make the payment by opening the in…" at bounding box center [756, 651] width 897 height 19
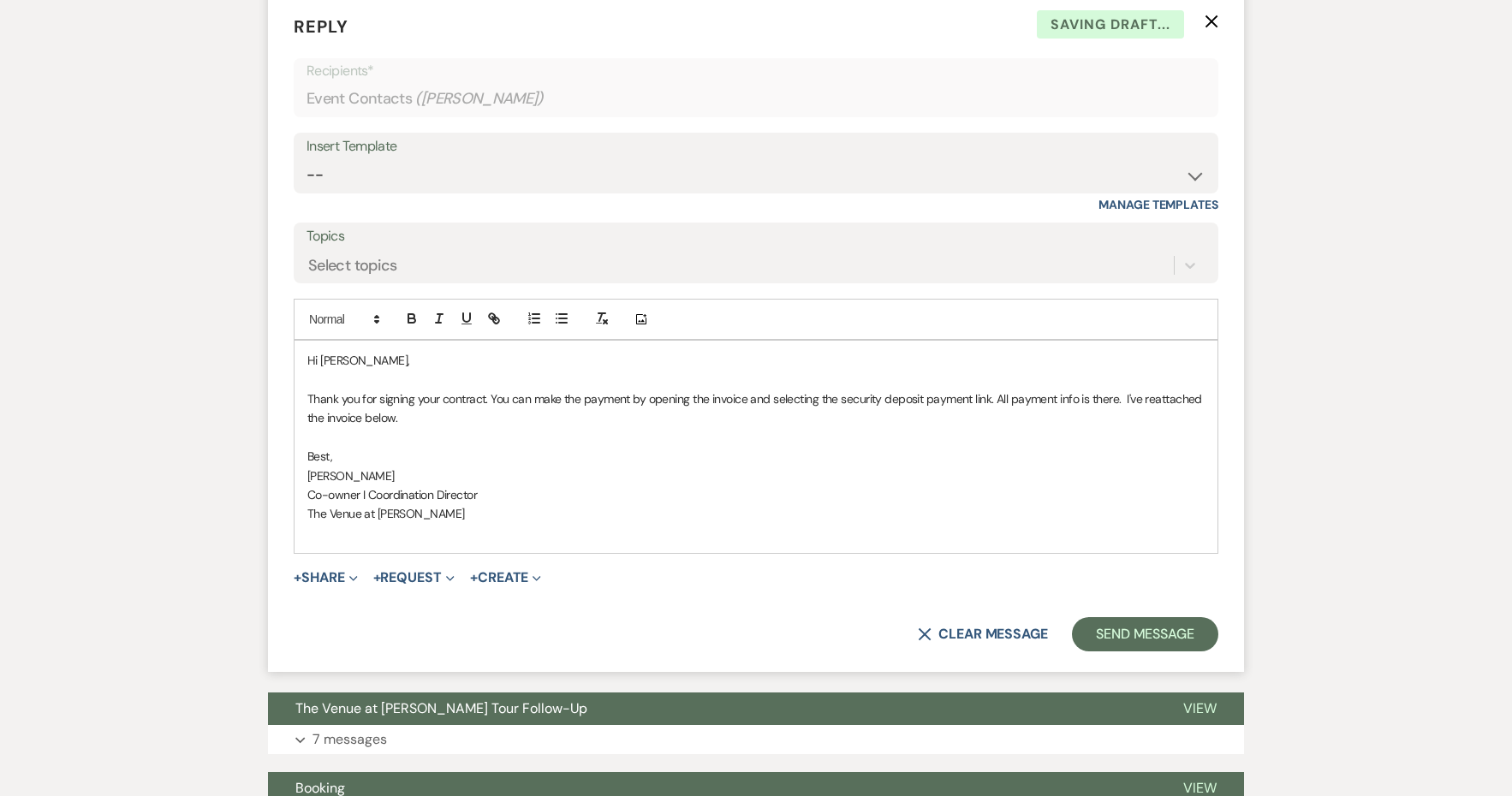
scroll to position [2571, 0]
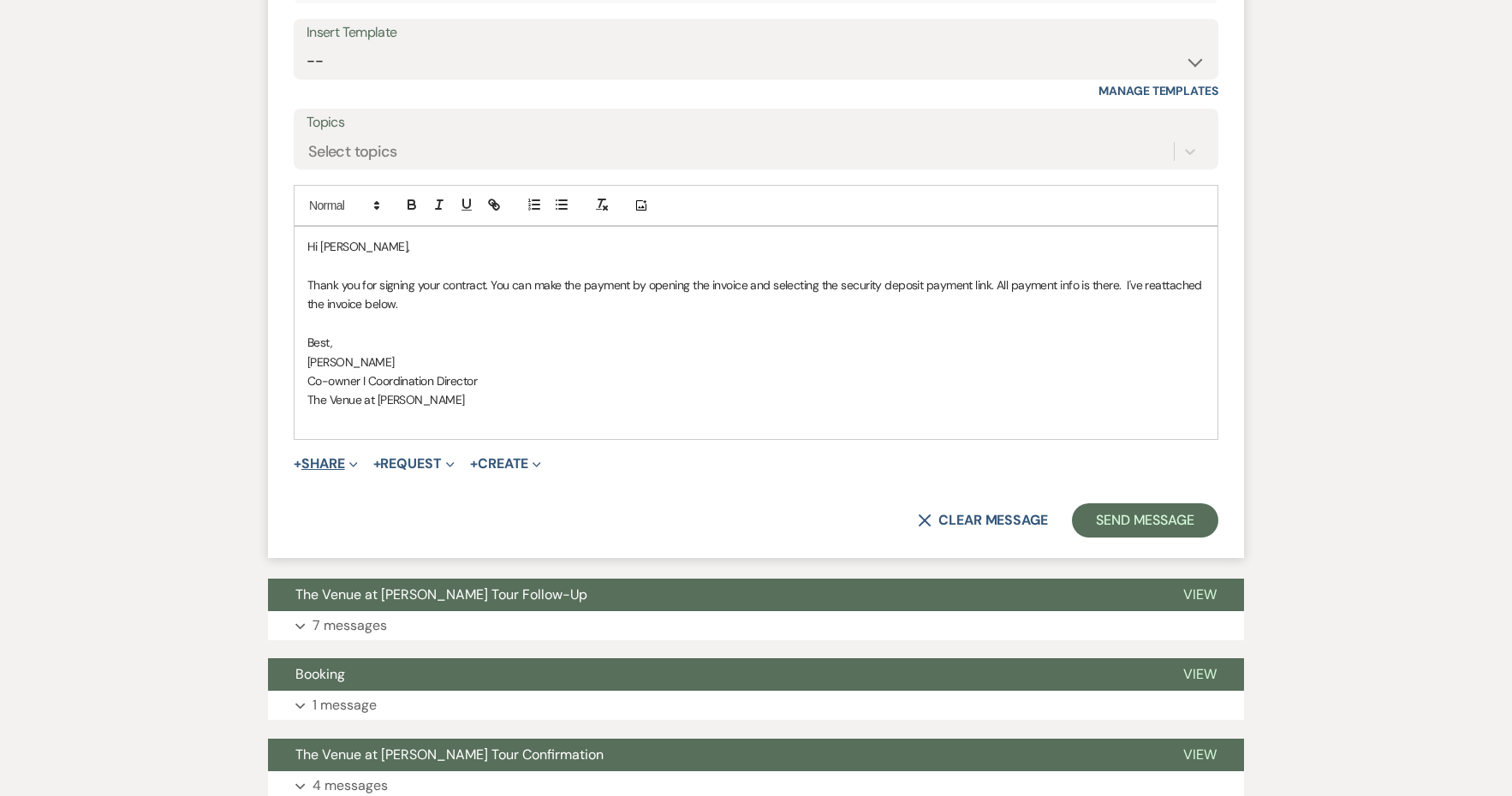
click at [338, 457] on button "+ Share Expand" at bounding box center [325, 464] width 64 height 13
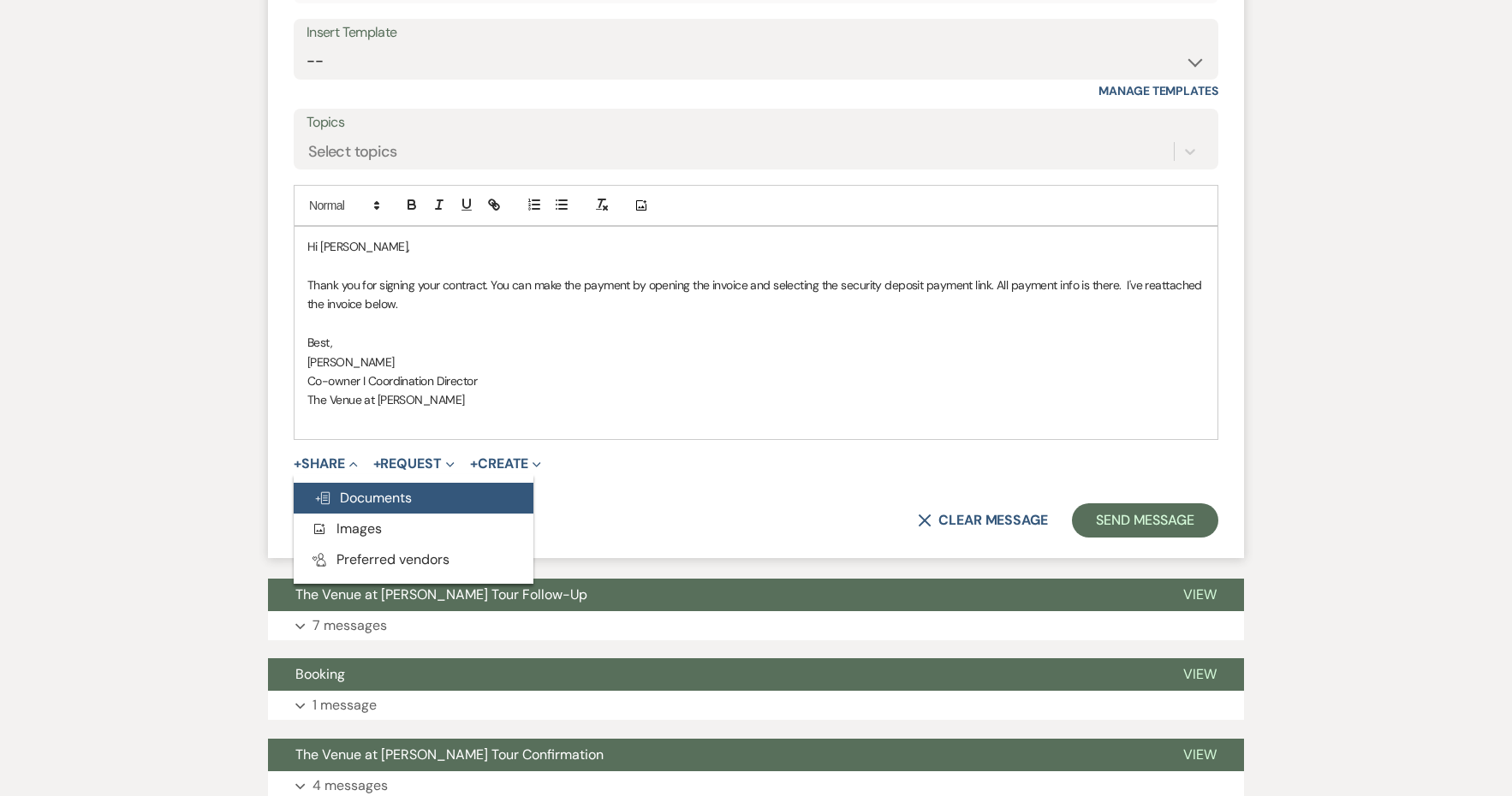
click at [357, 489] on span "Doc Upload Documents" at bounding box center [362, 498] width 97 height 18
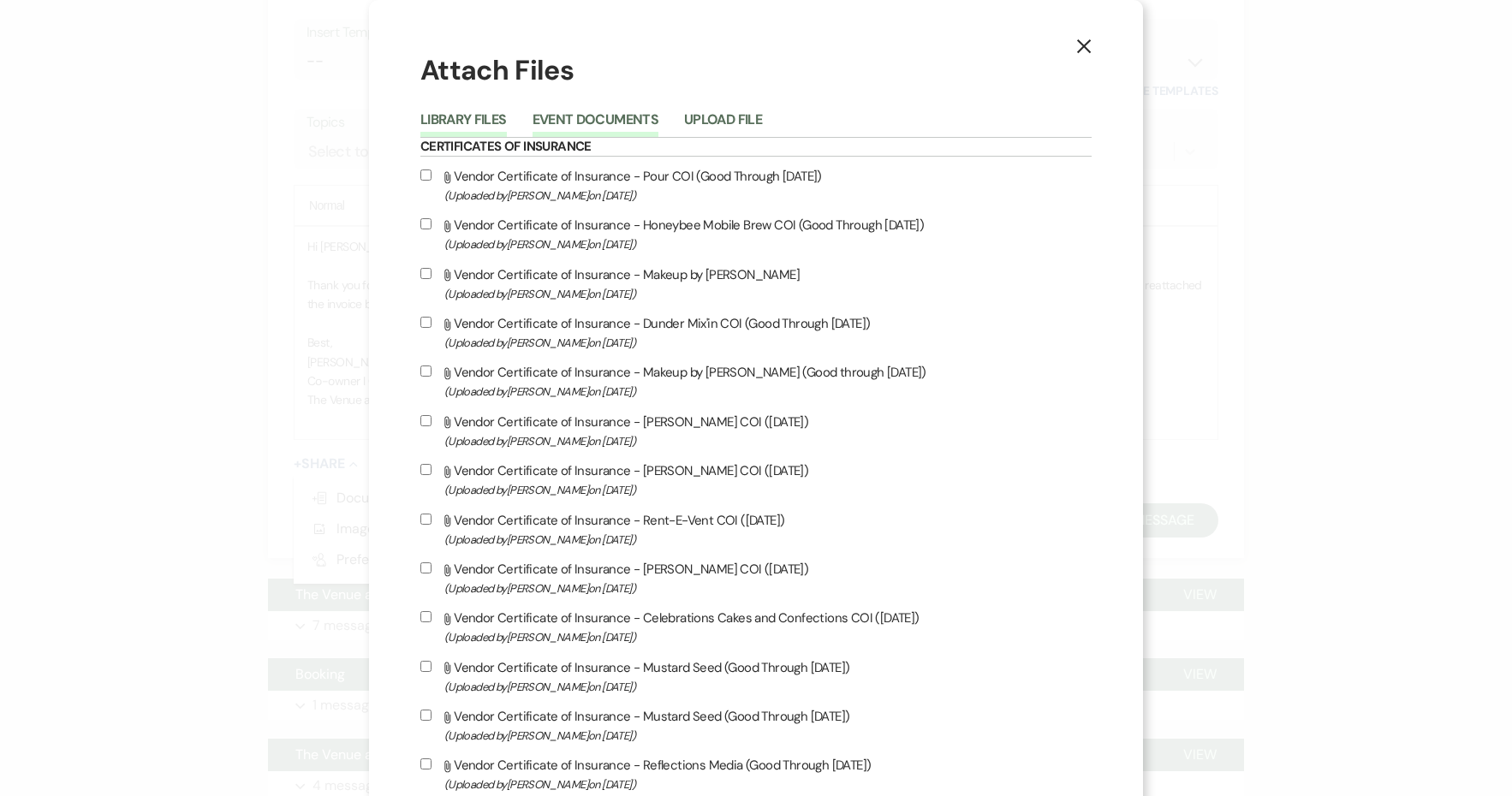
click at [574, 119] on button "Event Documents" at bounding box center [595, 124] width 126 height 24
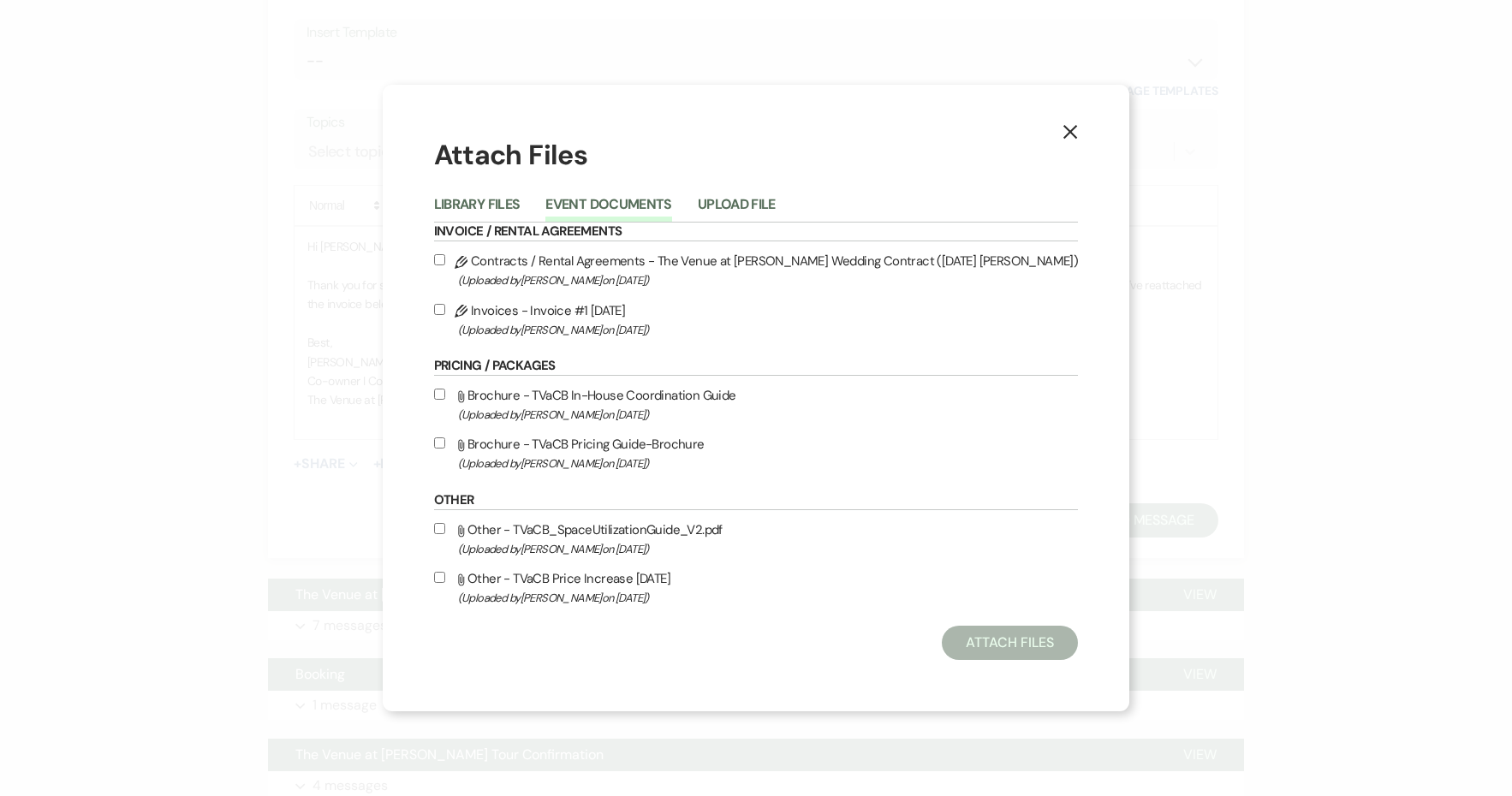
click at [569, 315] on label "Pencil Invoices - Invoice #1 [DATE] (Uploaded by [PERSON_NAME] on [DATE] )" at bounding box center [756, 320] width 644 height 41
click at [445, 315] on input "Pencil Invoices - Invoice #1 [DATE] (Uploaded by [PERSON_NAME] on [DATE] )" at bounding box center [440, 310] width 11 height 11
checkbox input "true"
click at [977, 665] on div "X Attach Files Library Files Event Documents Upload File Invoice / Rental Agree…" at bounding box center [756, 398] width 747 height 626
click at [976, 655] on button "Attach Files" at bounding box center [1010, 643] width 136 height 34
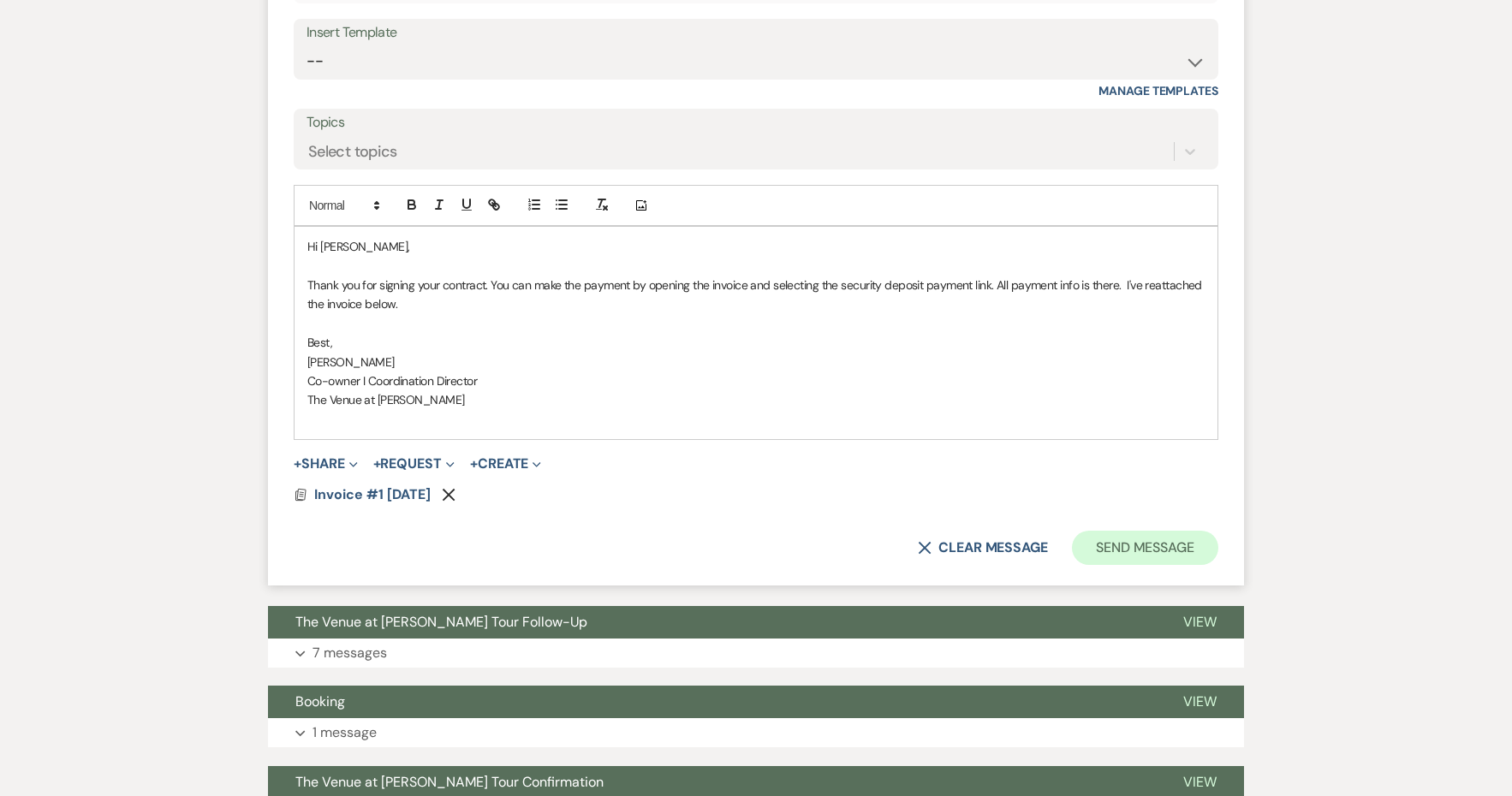
click at [1098, 531] on button "Send Message" at bounding box center [1145, 548] width 147 height 34
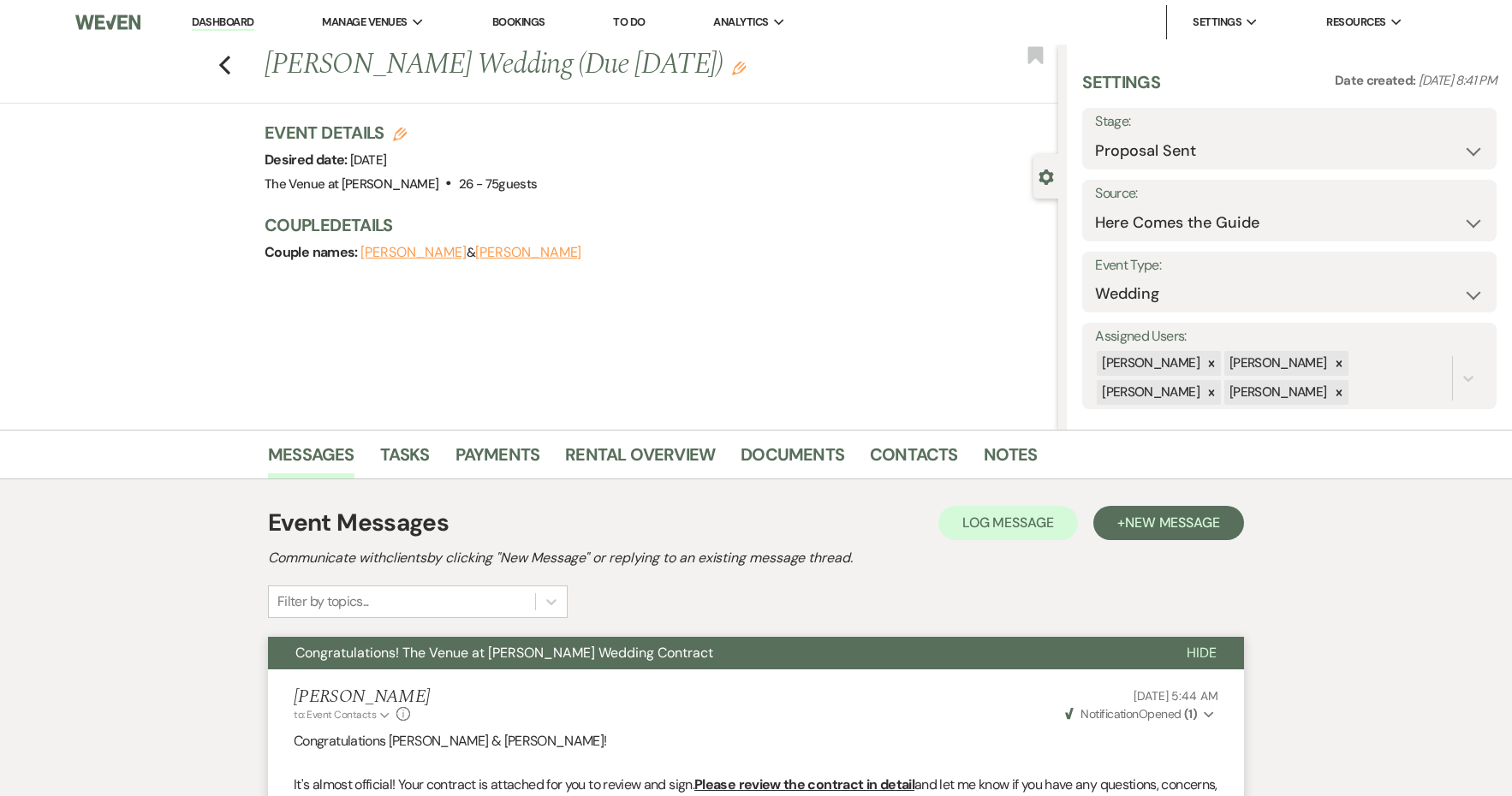
scroll to position [0, 0]
click at [222, 61] on icon "Previous" at bounding box center [225, 65] width 13 height 21
select select "6"
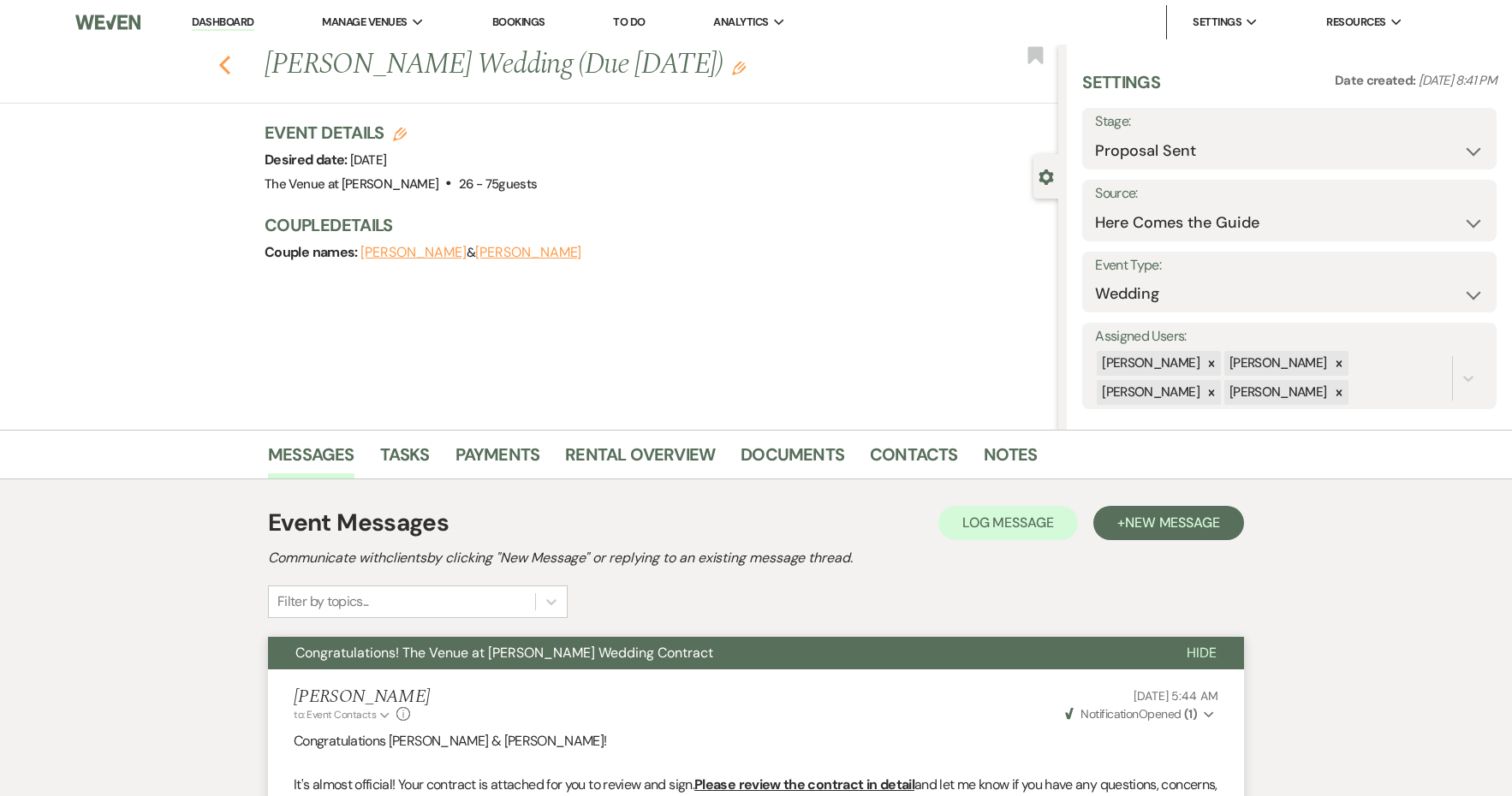
select select "6"
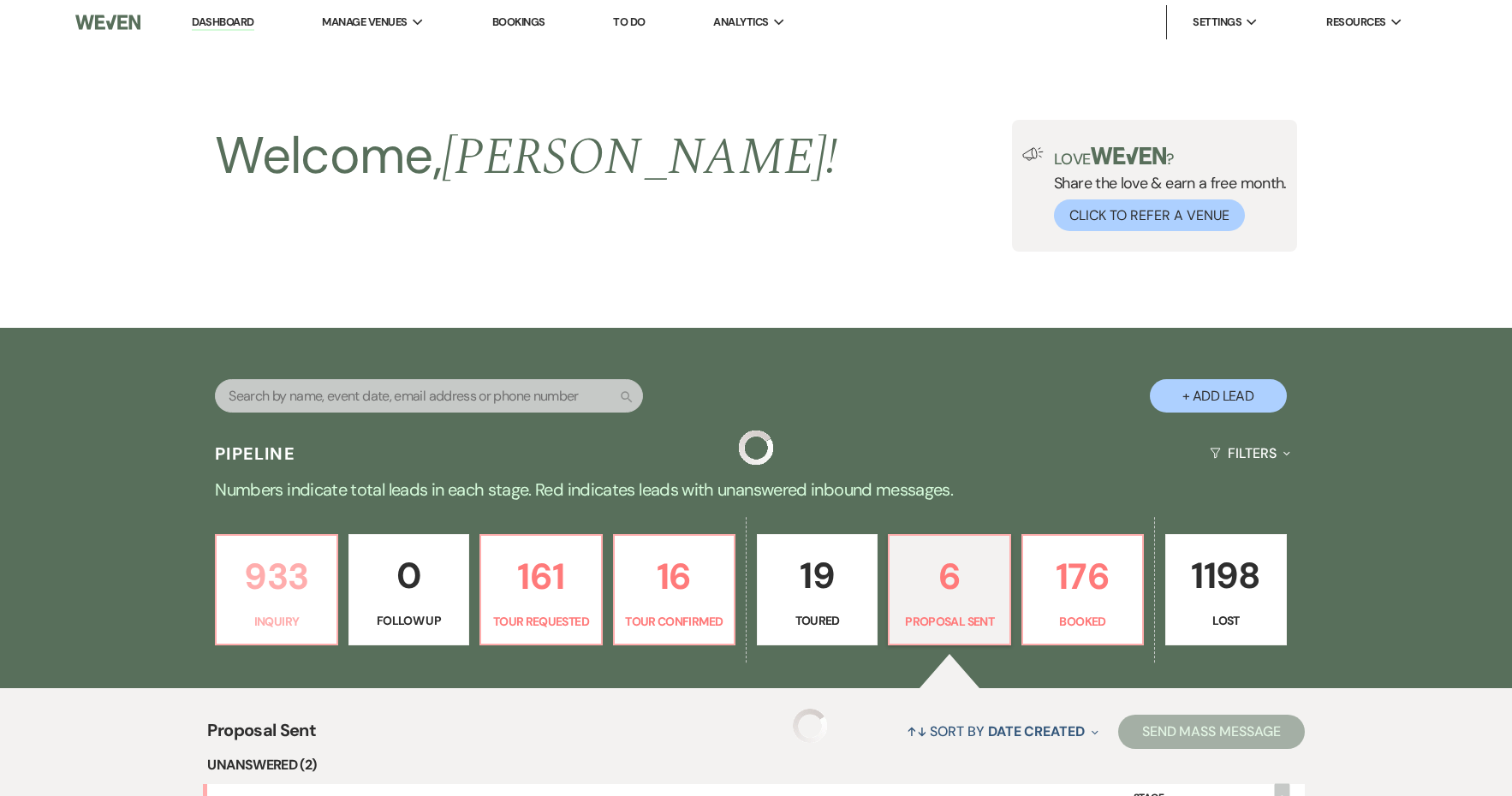
scroll to position [489, 0]
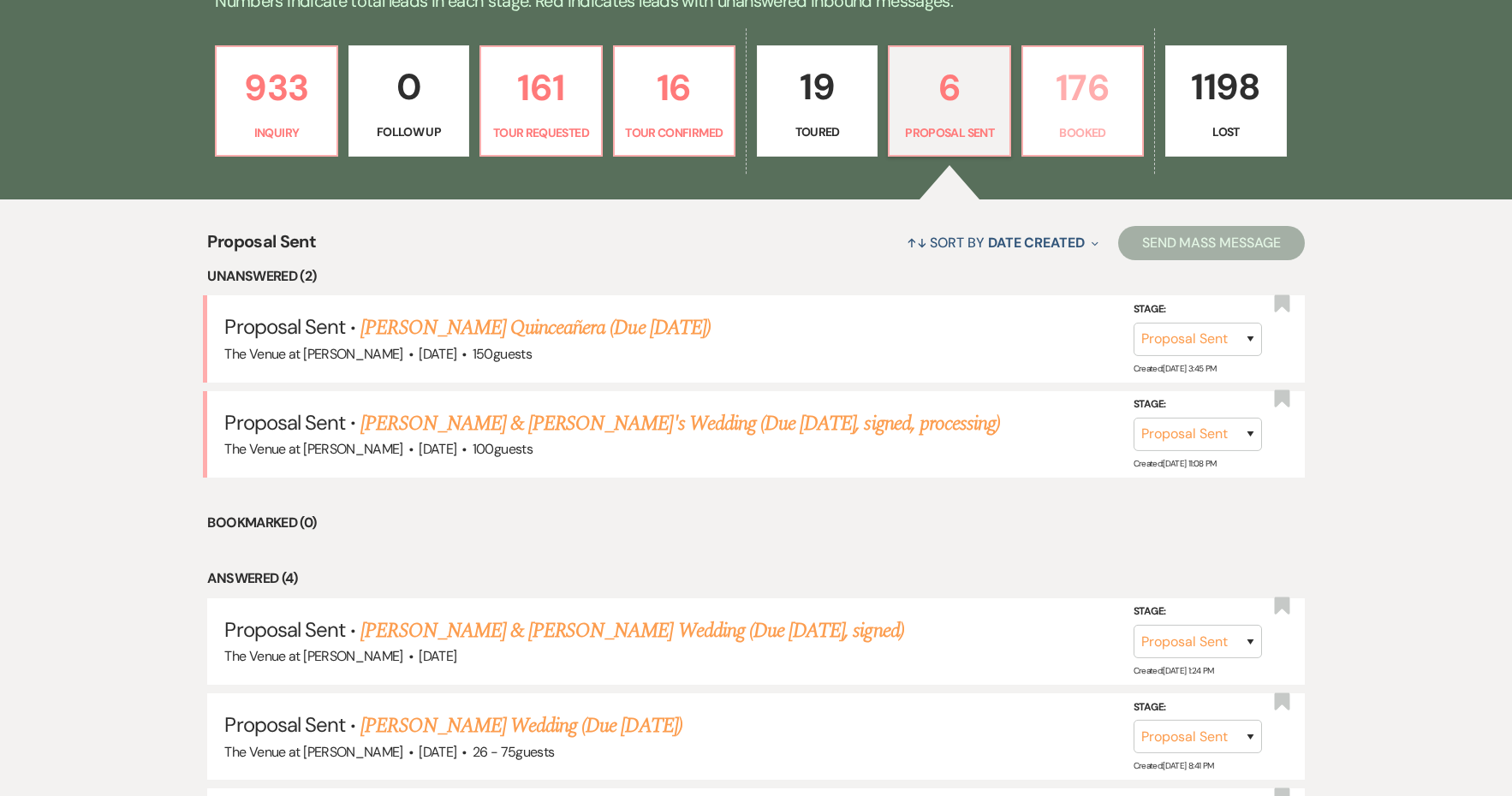
click at [1115, 127] on p "Booked" at bounding box center [1082, 133] width 98 height 19
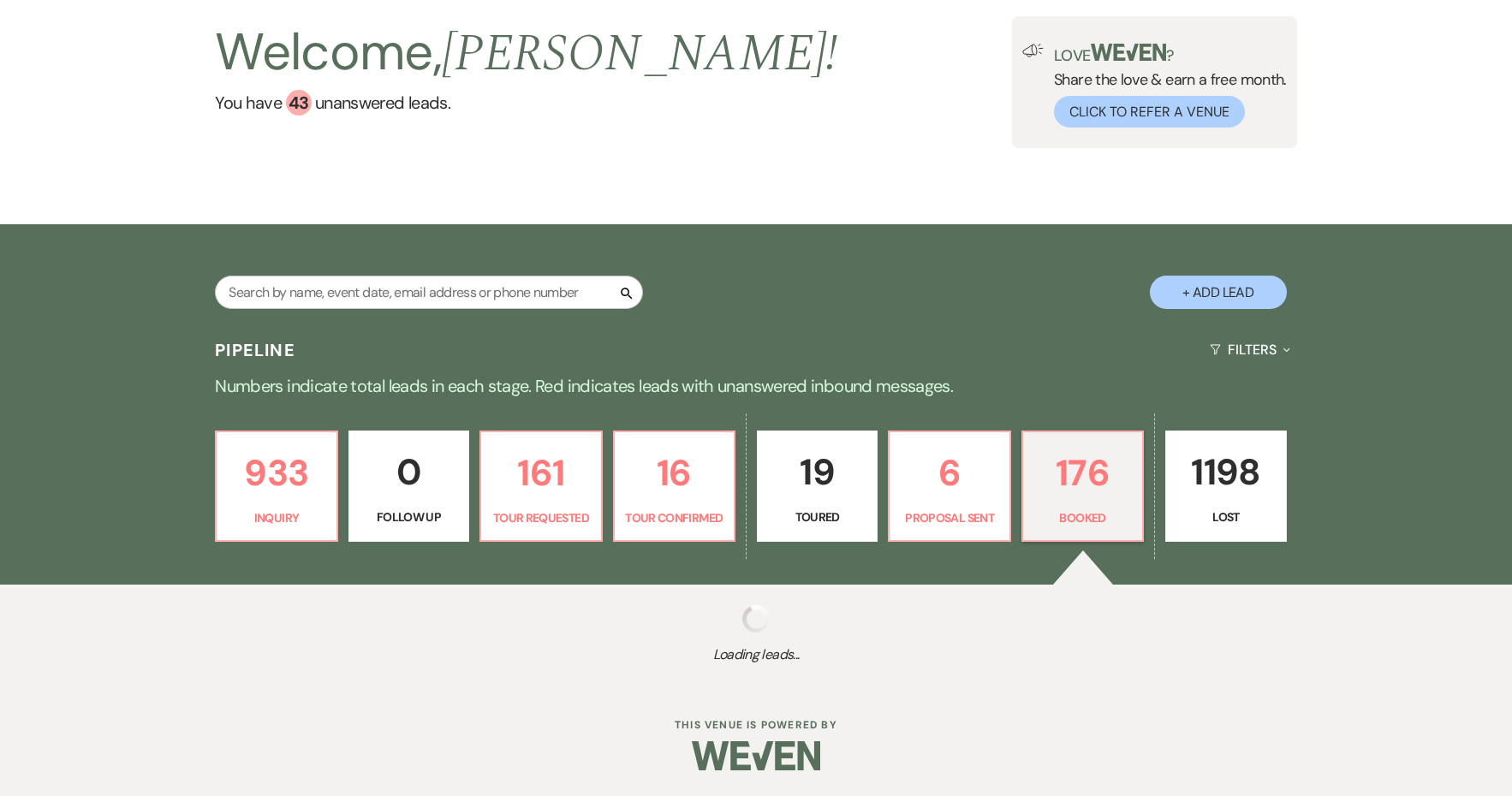
scroll to position [102, 0]
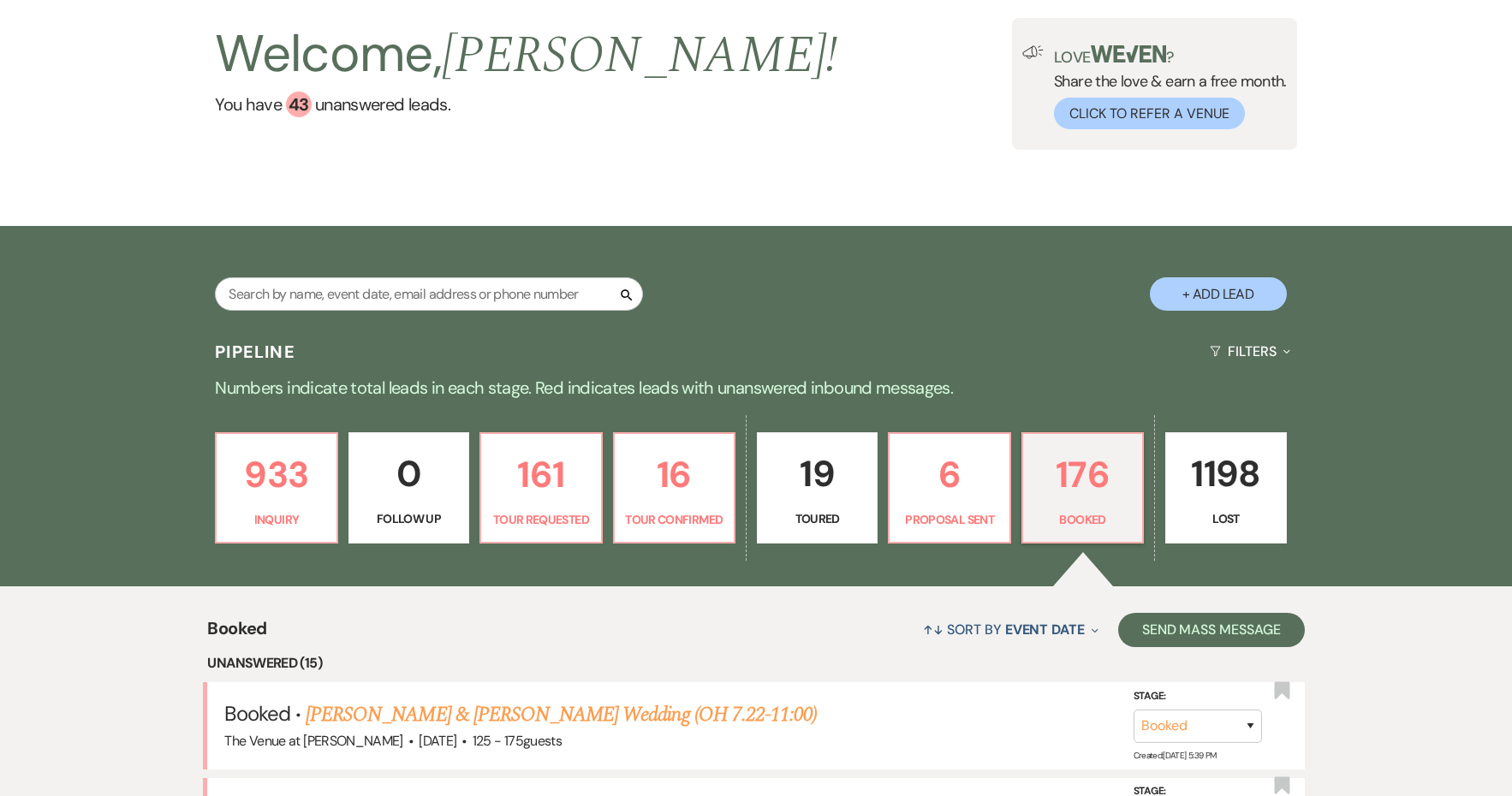
click at [673, 426] on div "933 Inquiry 0 Follow Up 161 Tour Requested 16 Tour Confirmed 19 Toured 6 Propos…" at bounding box center [755, 499] width 1233 height 175
click at [675, 466] on p "16" at bounding box center [674, 474] width 98 height 58
select select "4"
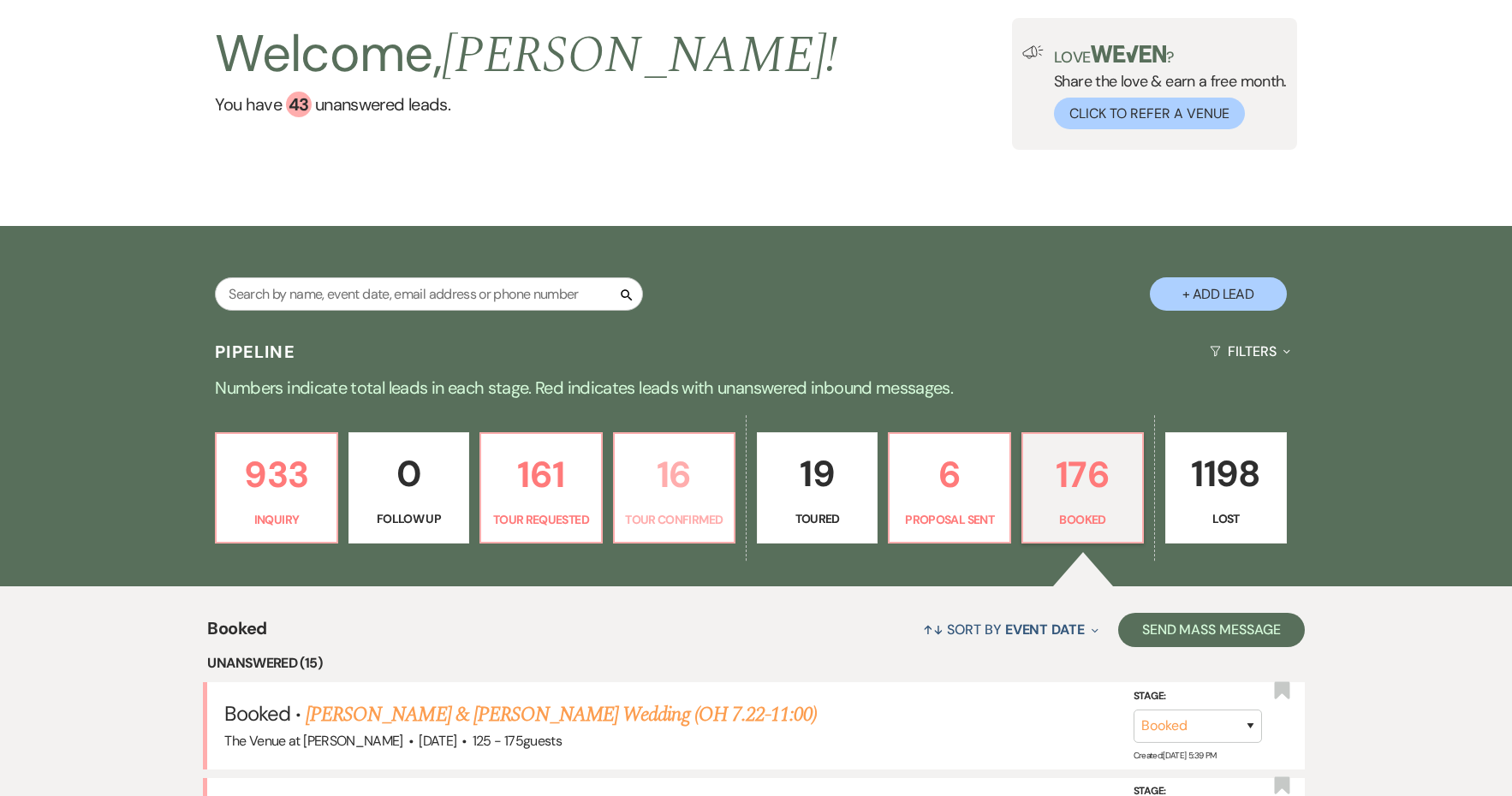
select select "4"
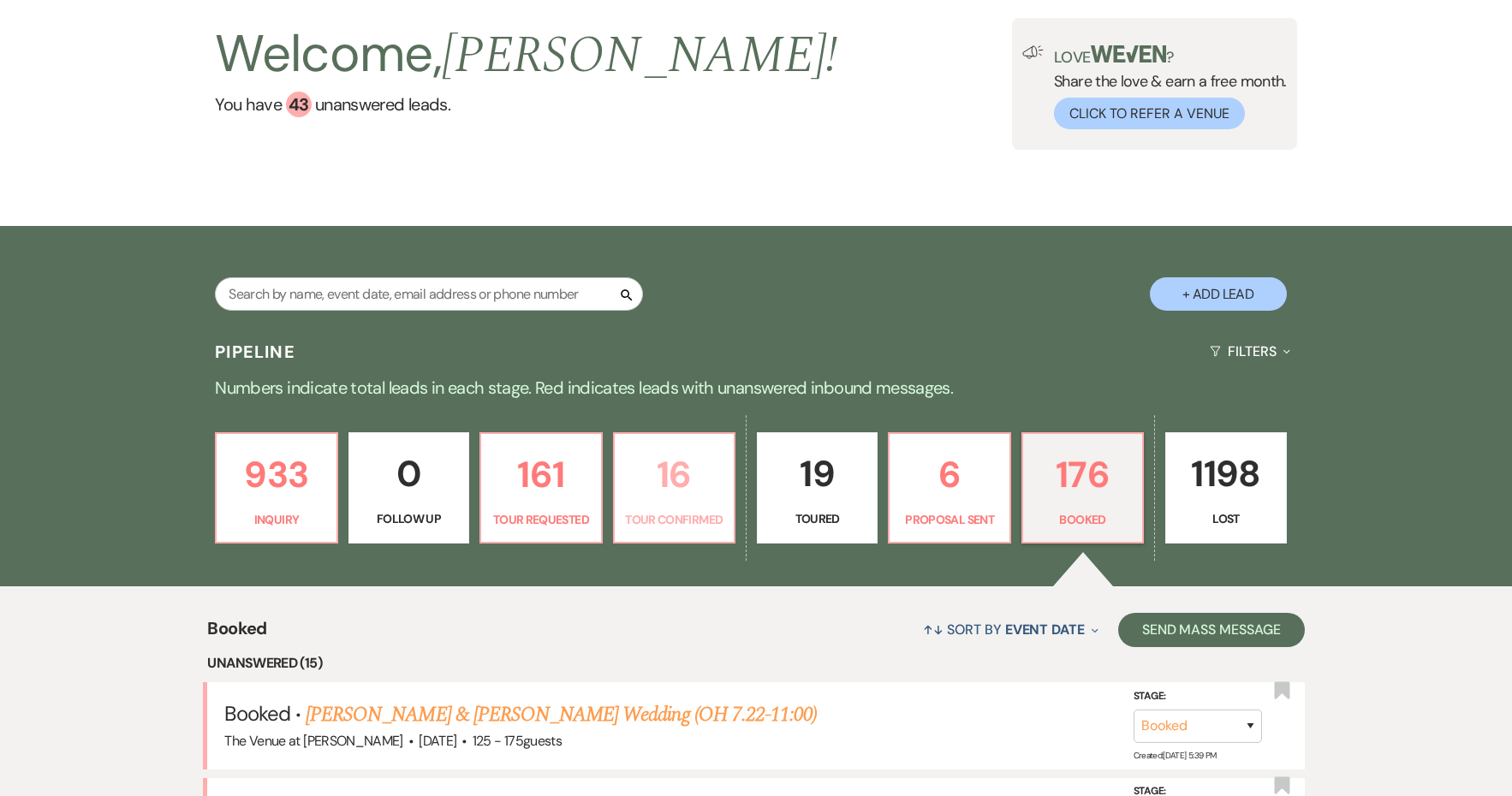
select select "4"
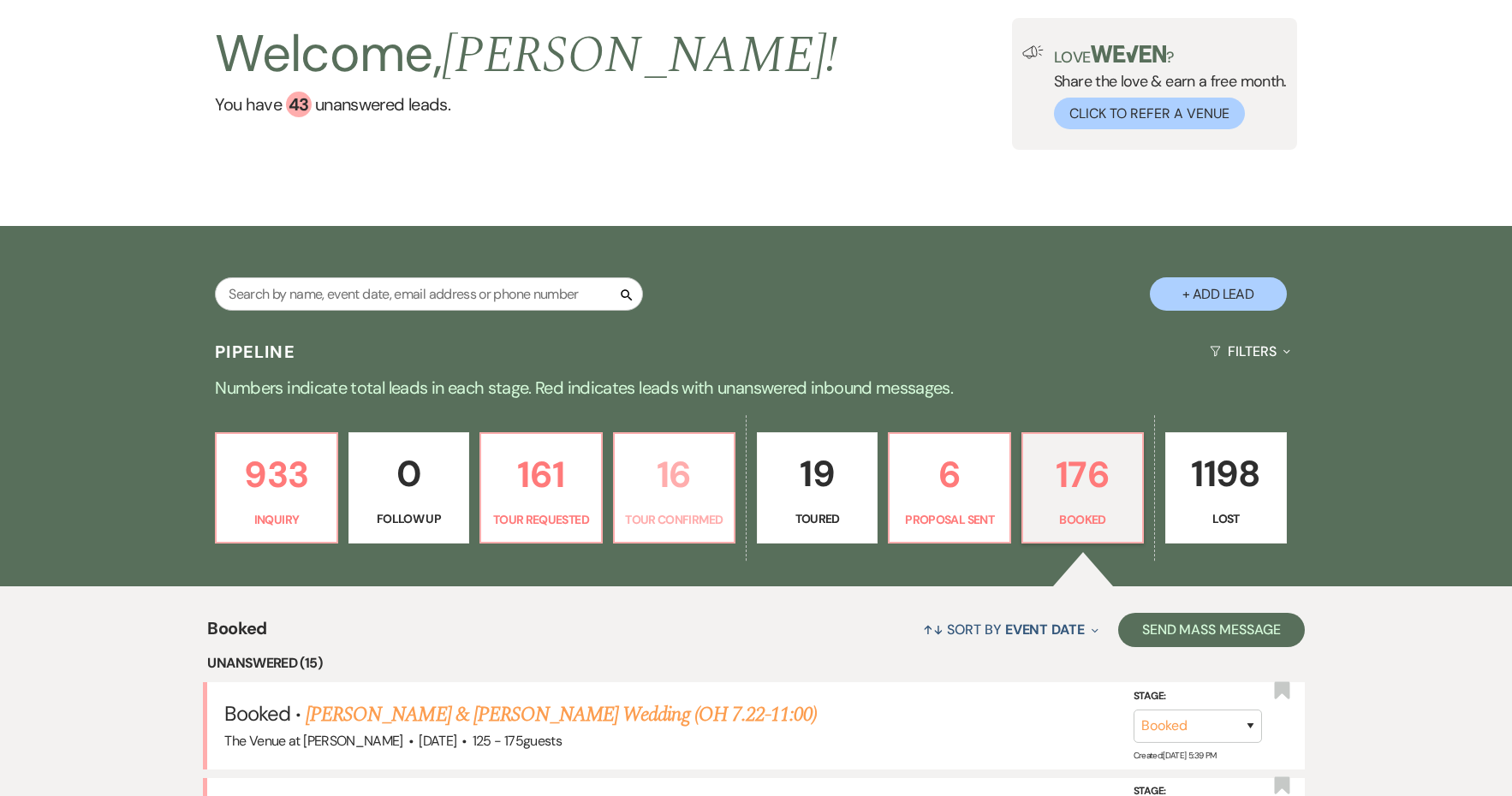
select select "4"
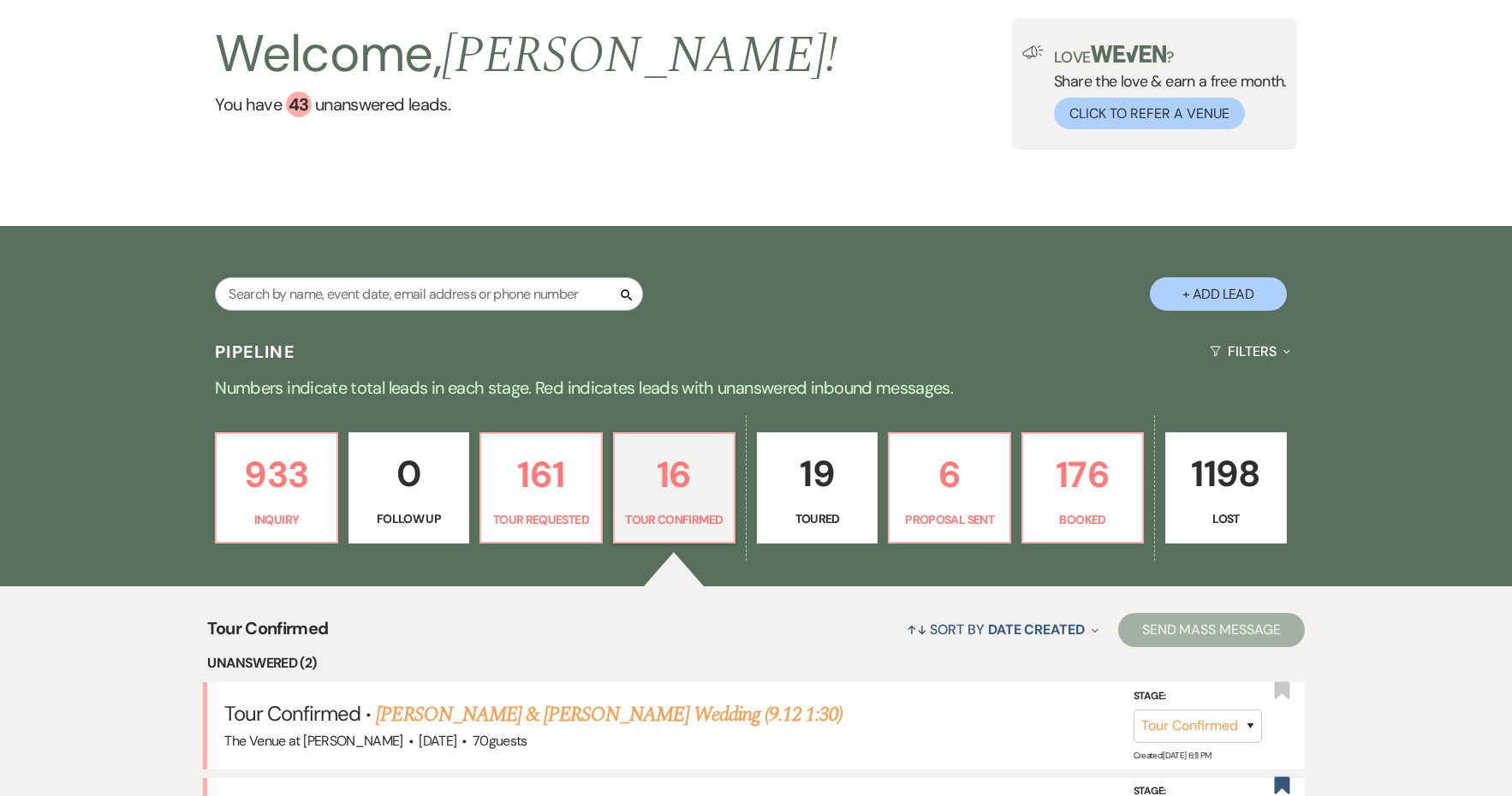
scroll to position [309, 0]
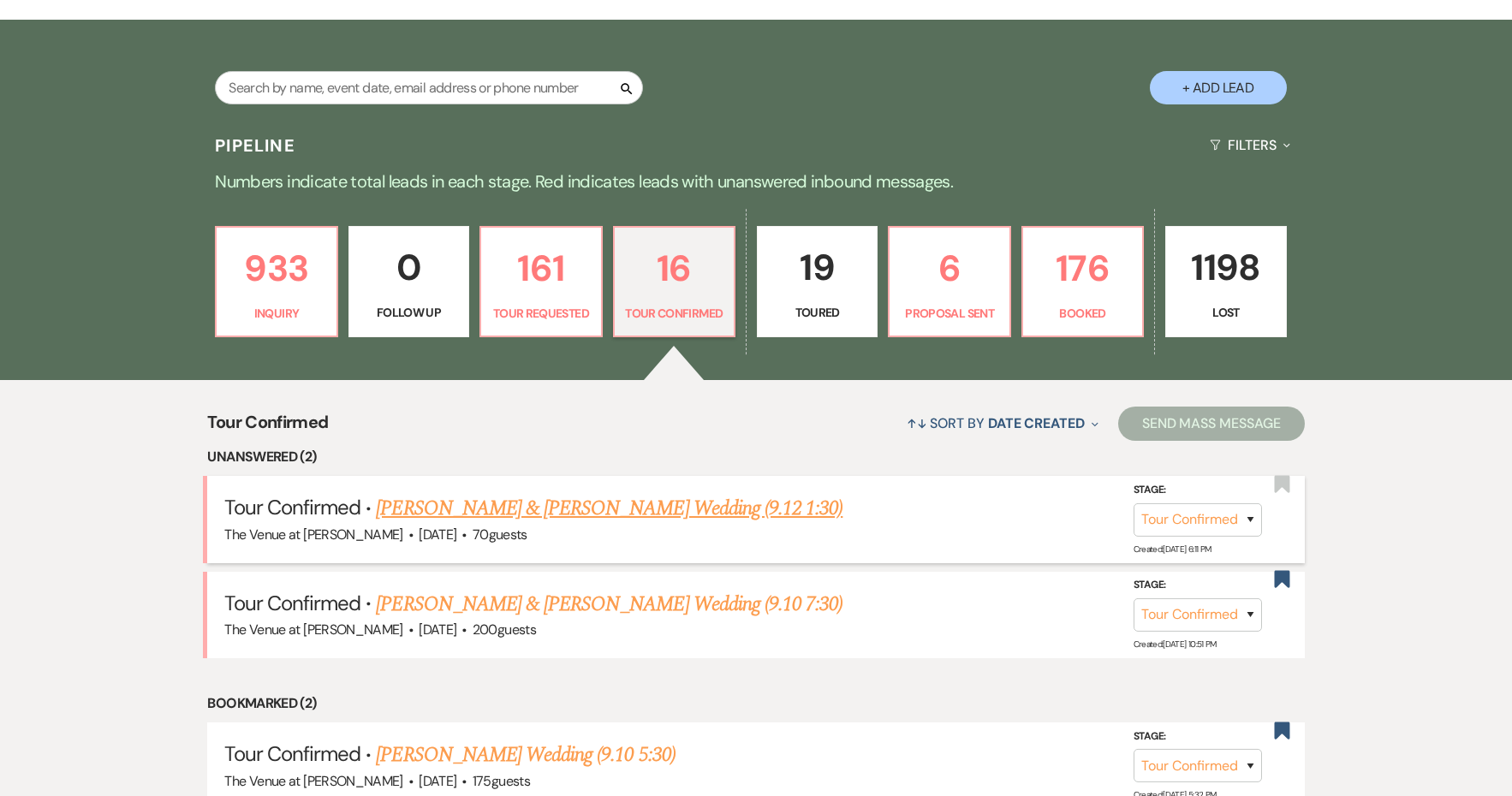
click at [664, 511] on link "[PERSON_NAME] & [PERSON_NAME] Wedding (9.12 1:30)" at bounding box center [608, 508] width 466 height 31
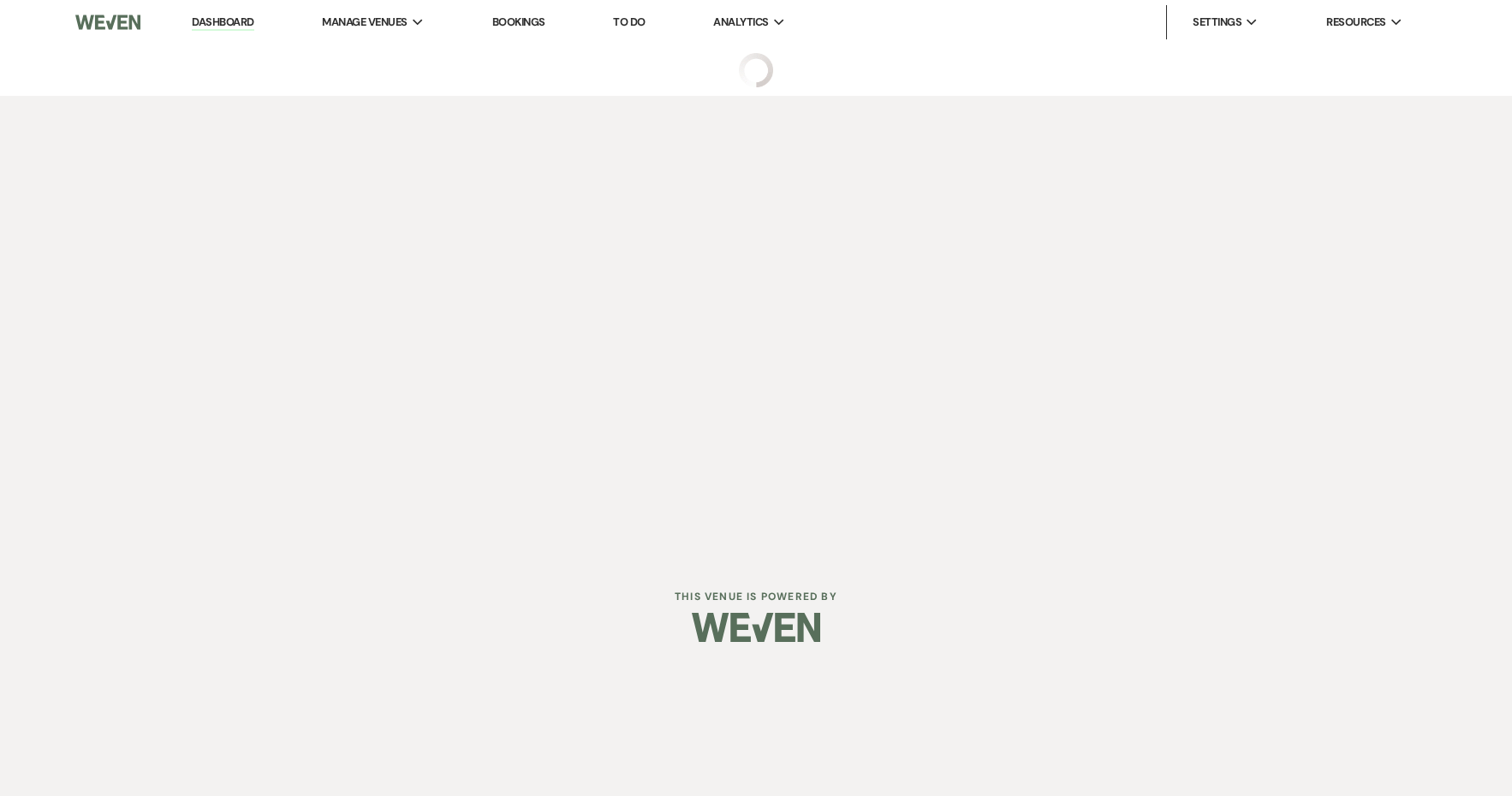
select select "4"
select select "5"
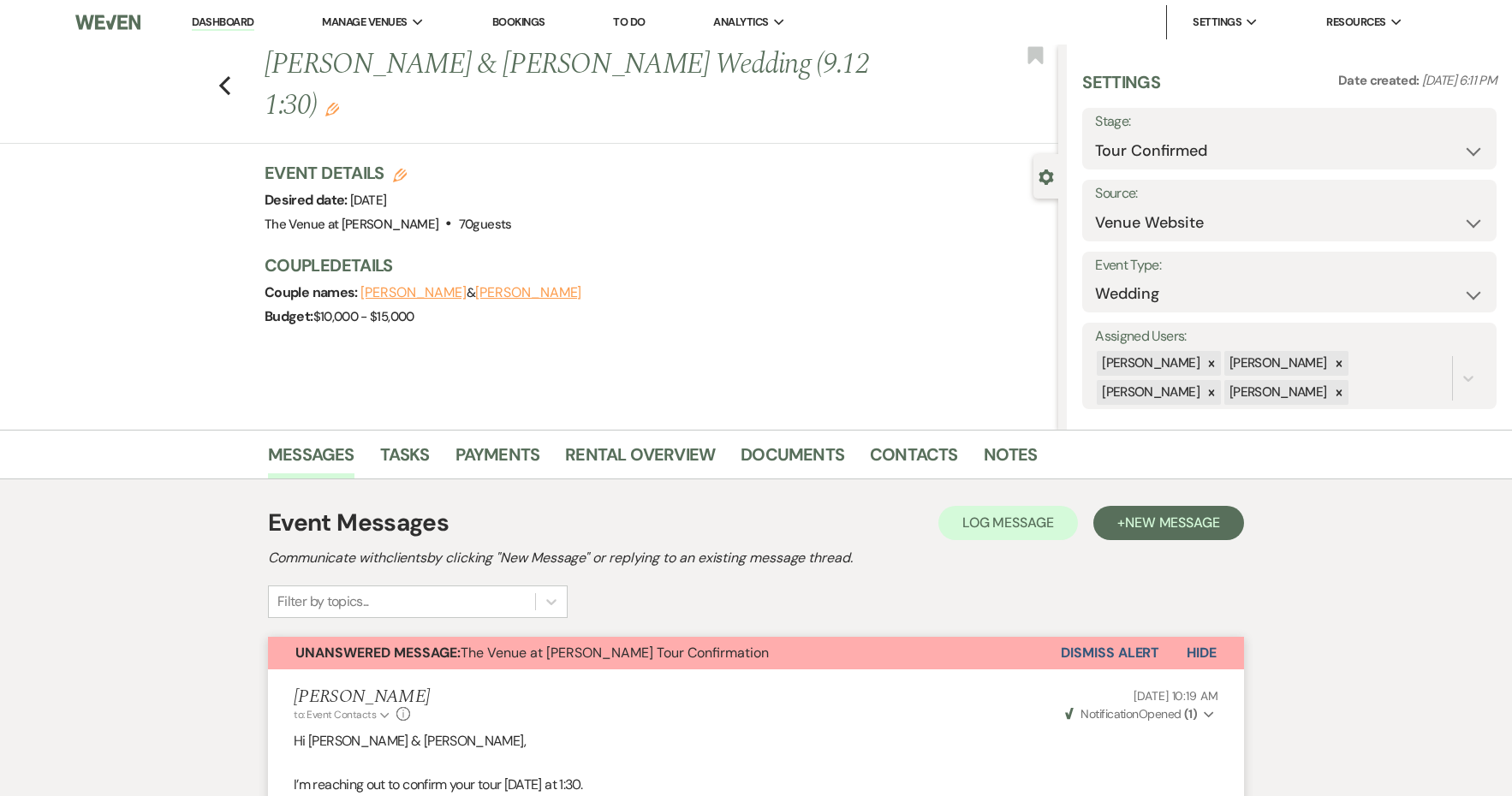
click at [1109, 657] on button "Dismiss Alert" at bounding box center [1110, 653] width 98 height 32
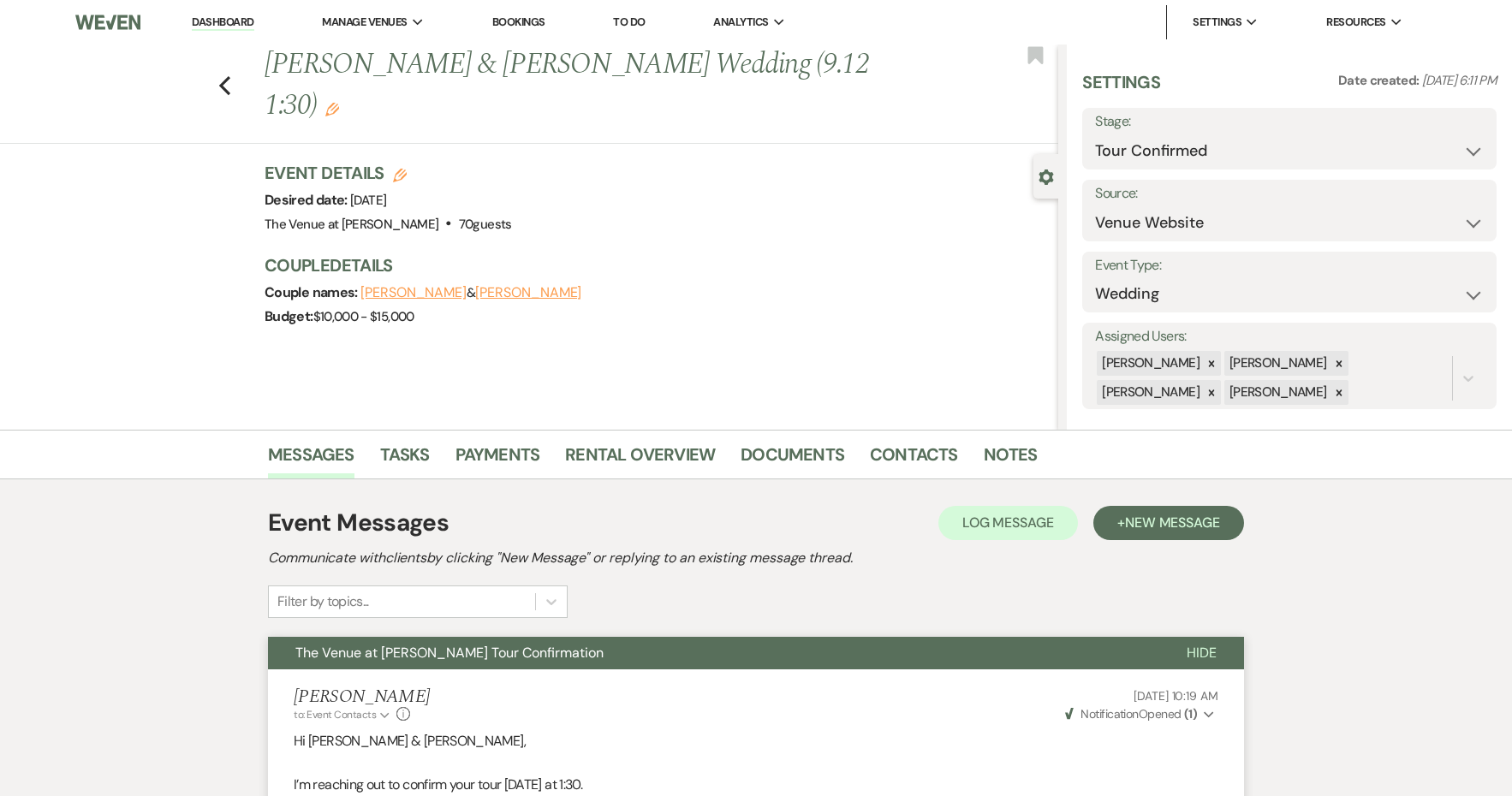
click at [1114, 649] on button "The Venue at [PERSON_NAME] Tour Confirmation" at bounding box center [713, 653] width 891 height 32
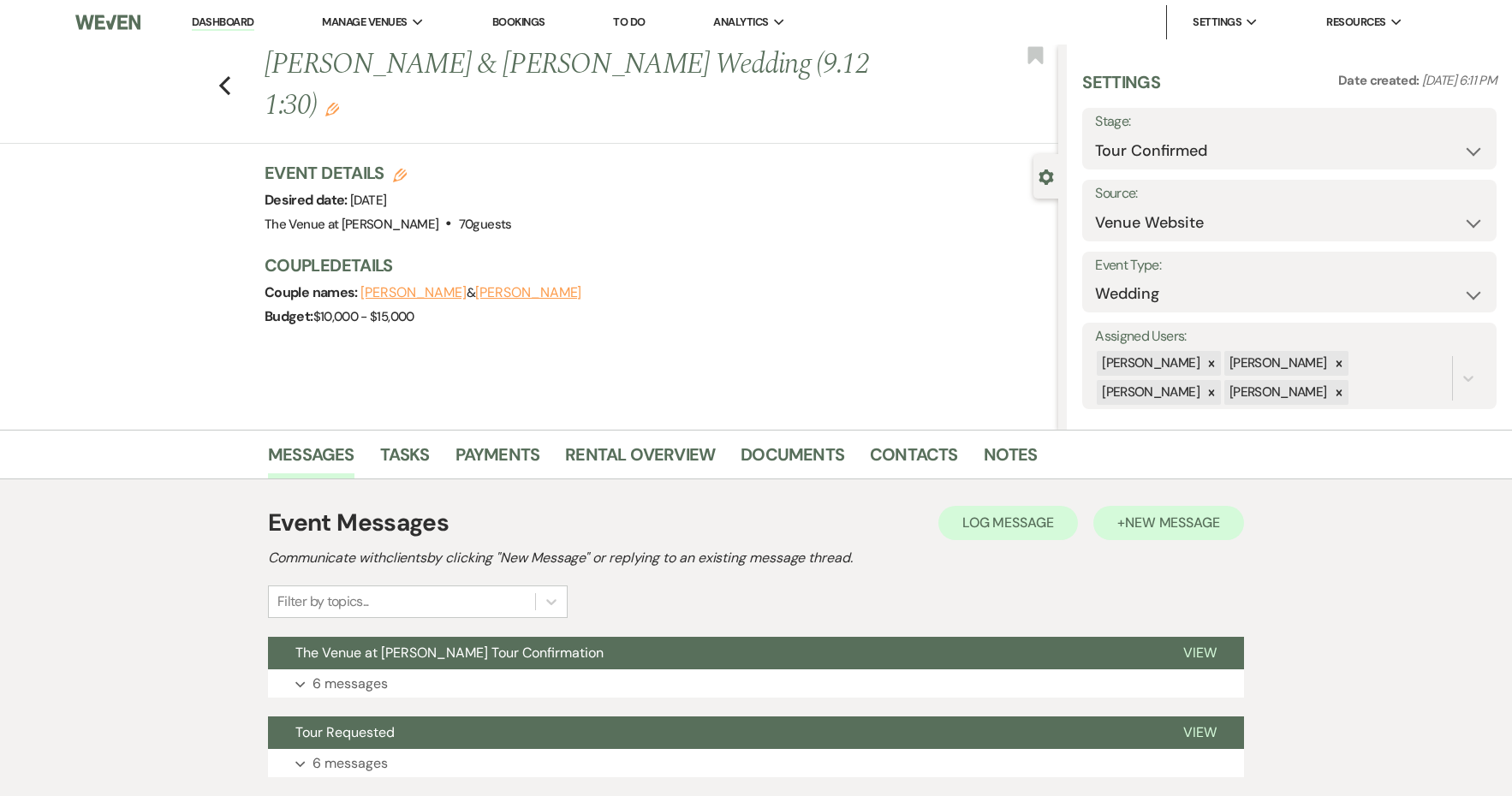
click at [1129, 530] on span "New Message" at bounding box center [1172, 522] width 95 height 18
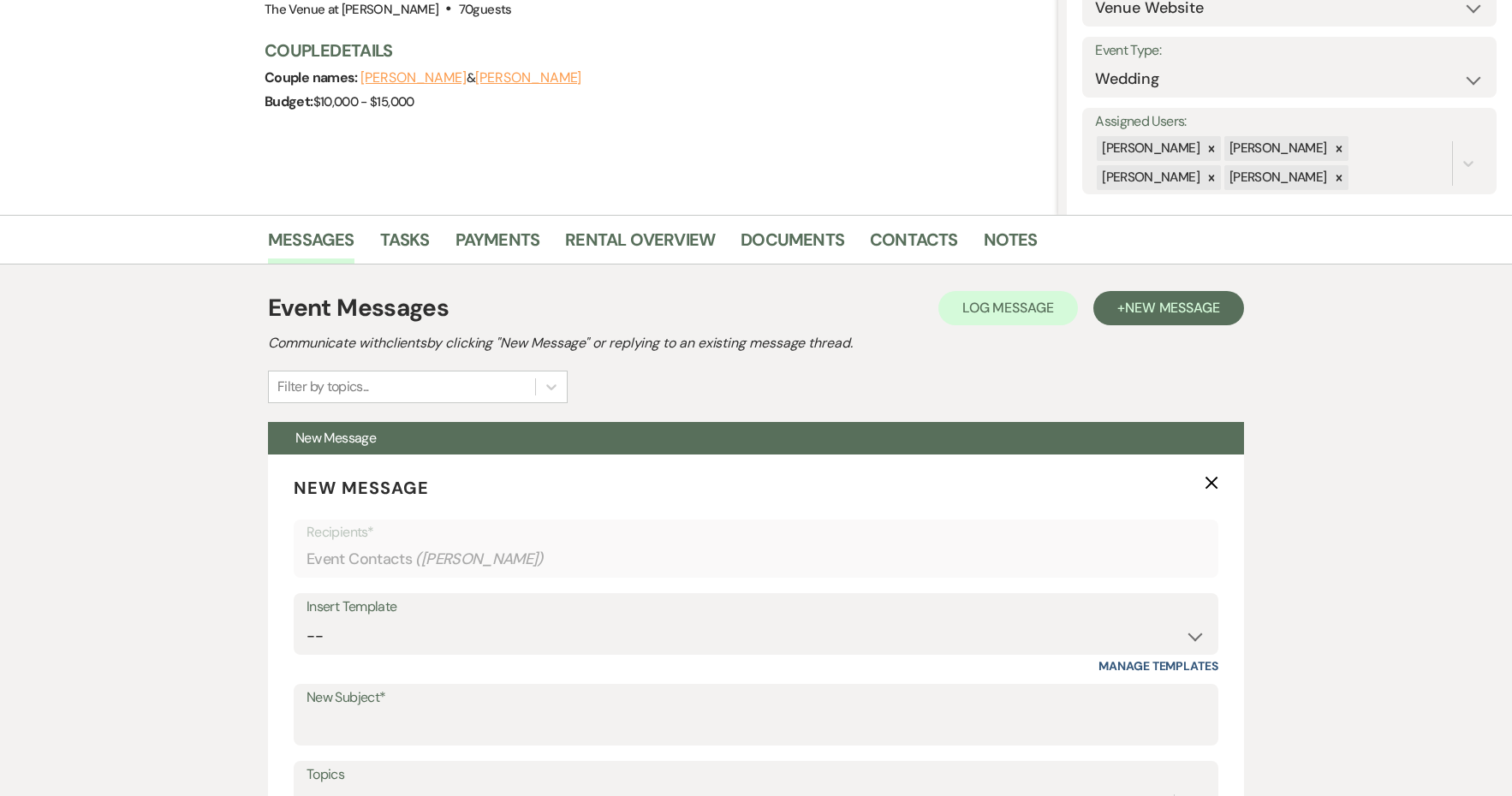
scroll to position [694, 0]
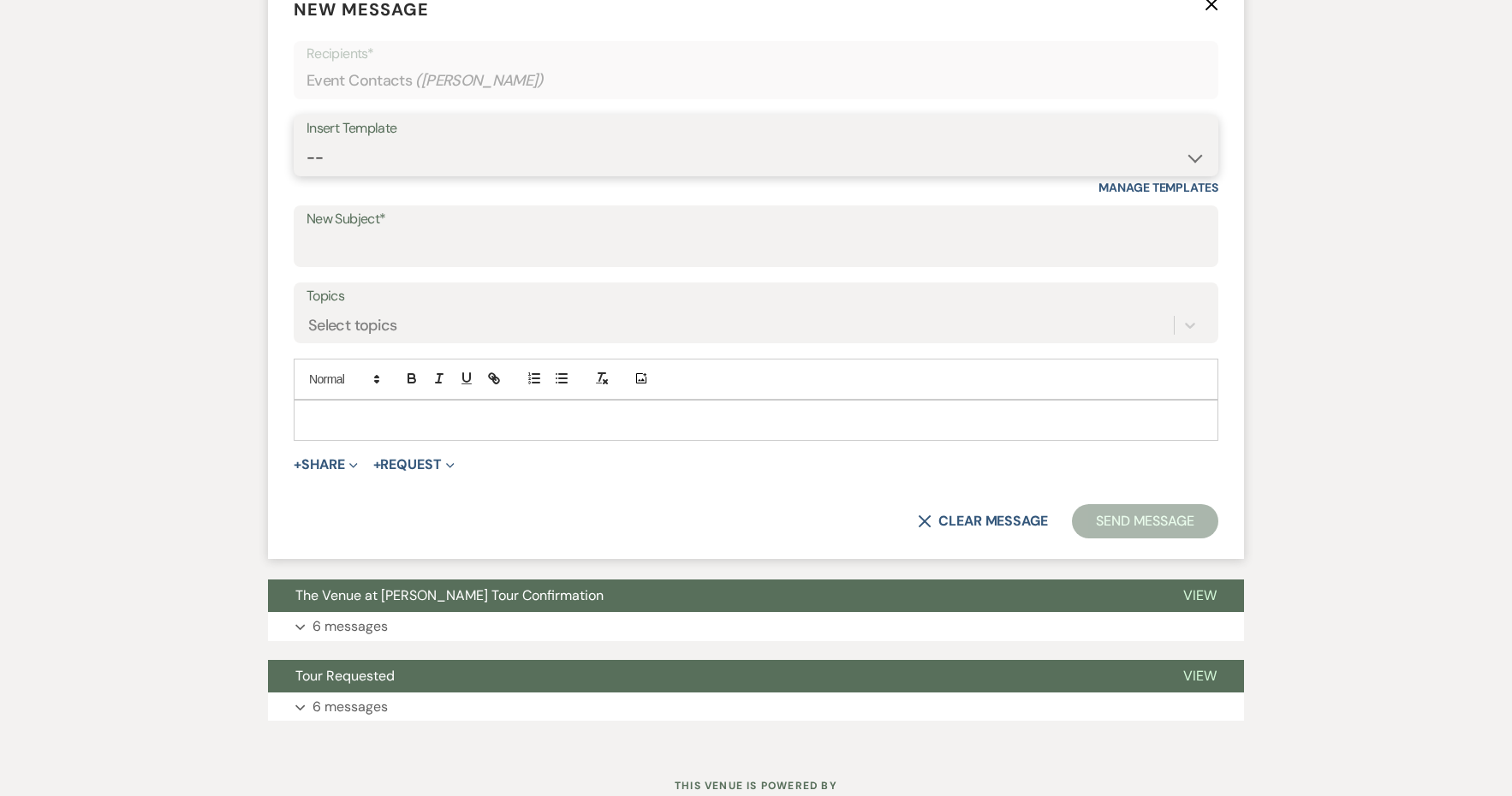
select select "4152"
type input "The Venue at [PERSON_NAME] Tour Confirmation"
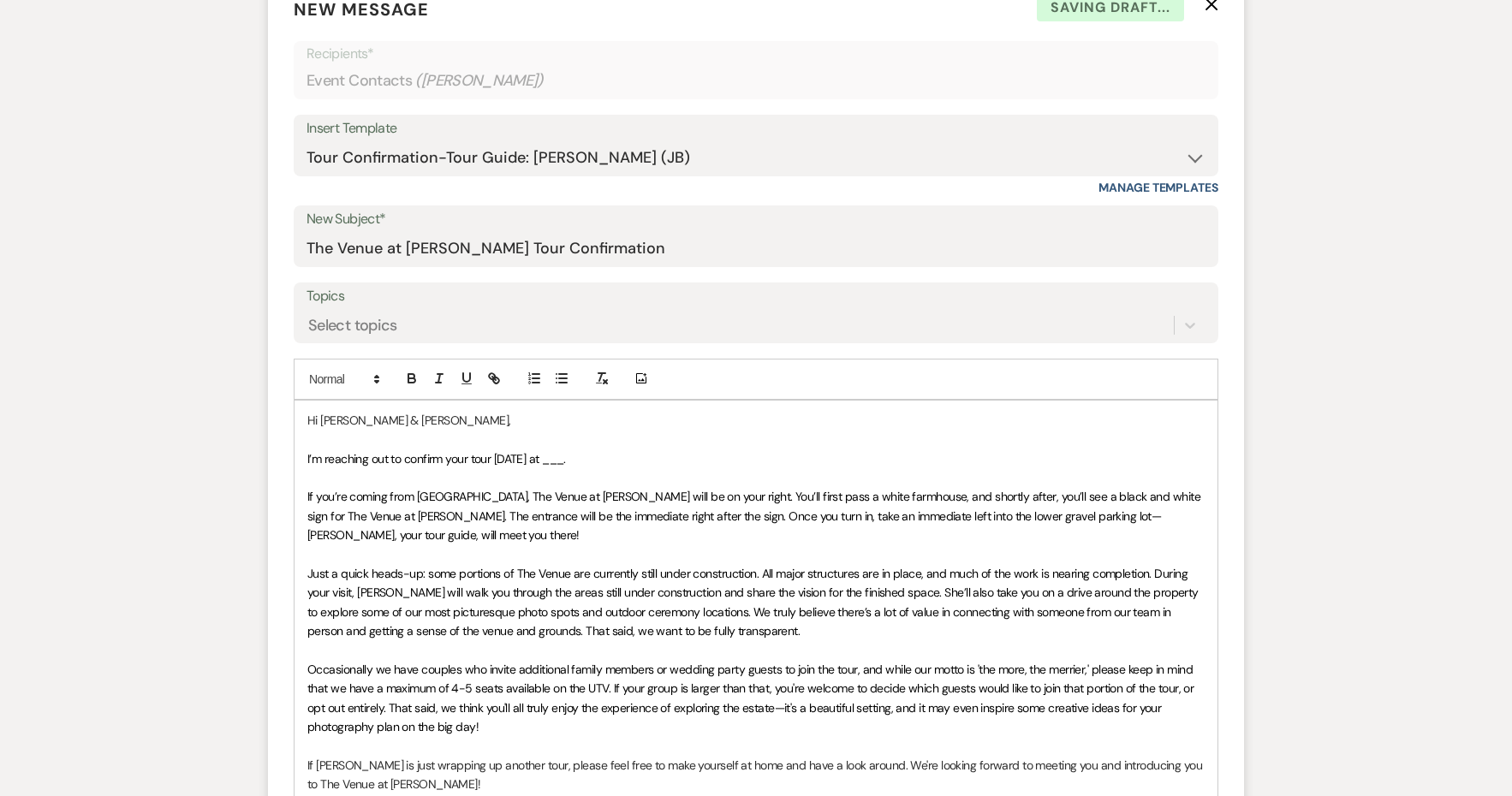
click at [521, 451] on span "I’m reaching out to confirm your tour [DATE] at ___." at bounding box center [436, 459] width 258 height 15
click at [552, 454] on span "I’m reaching out to confirm your tour [DATE] at ___." at bounding box center [436, 459] width 258 height 15
click at [653, 459] on p "I’m reaching out to confirm your tour [DATE] at 1:30." at bounding box center [756, 459] width 897 height 19
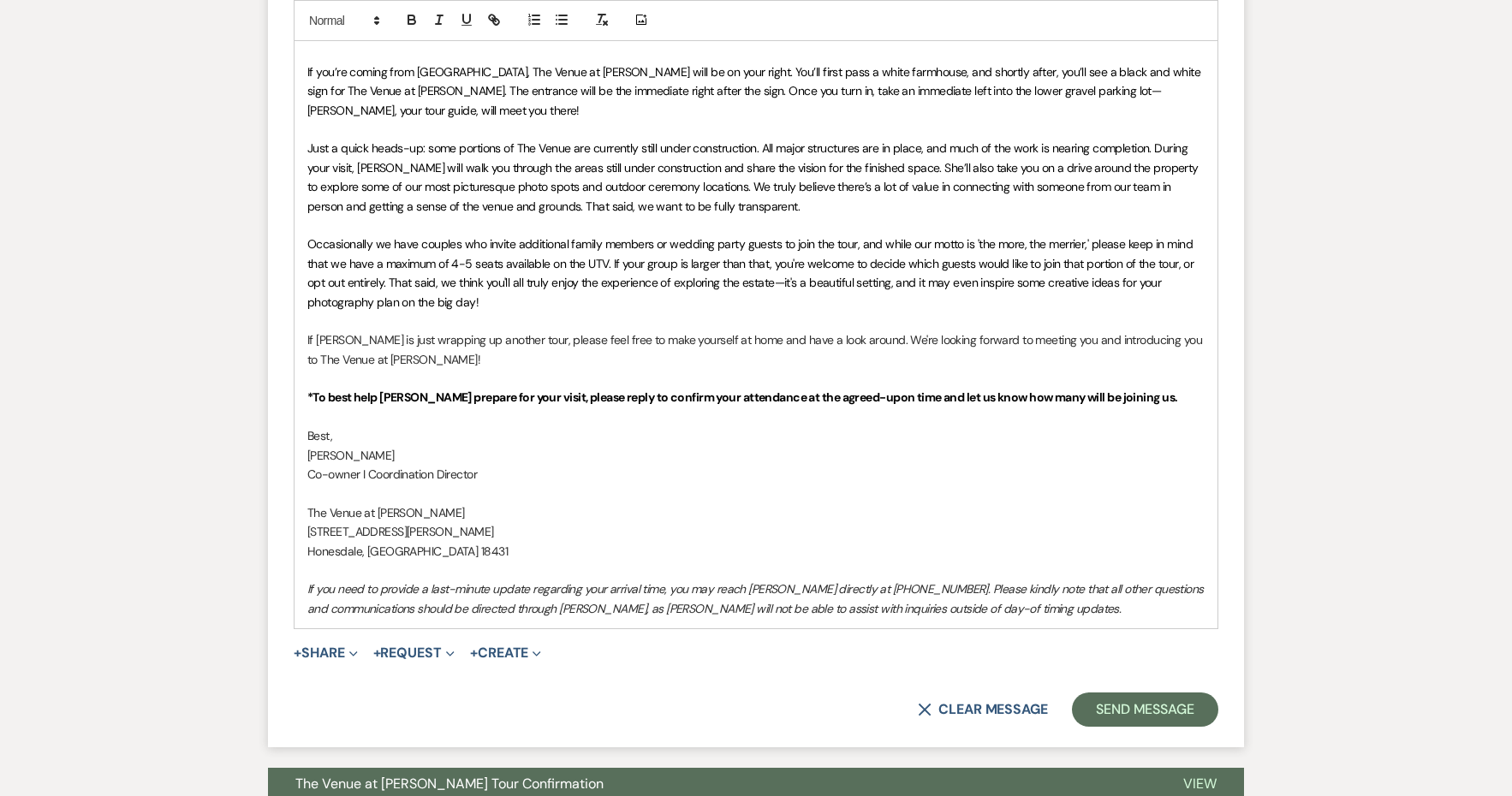
scroll to position [1192, 0]
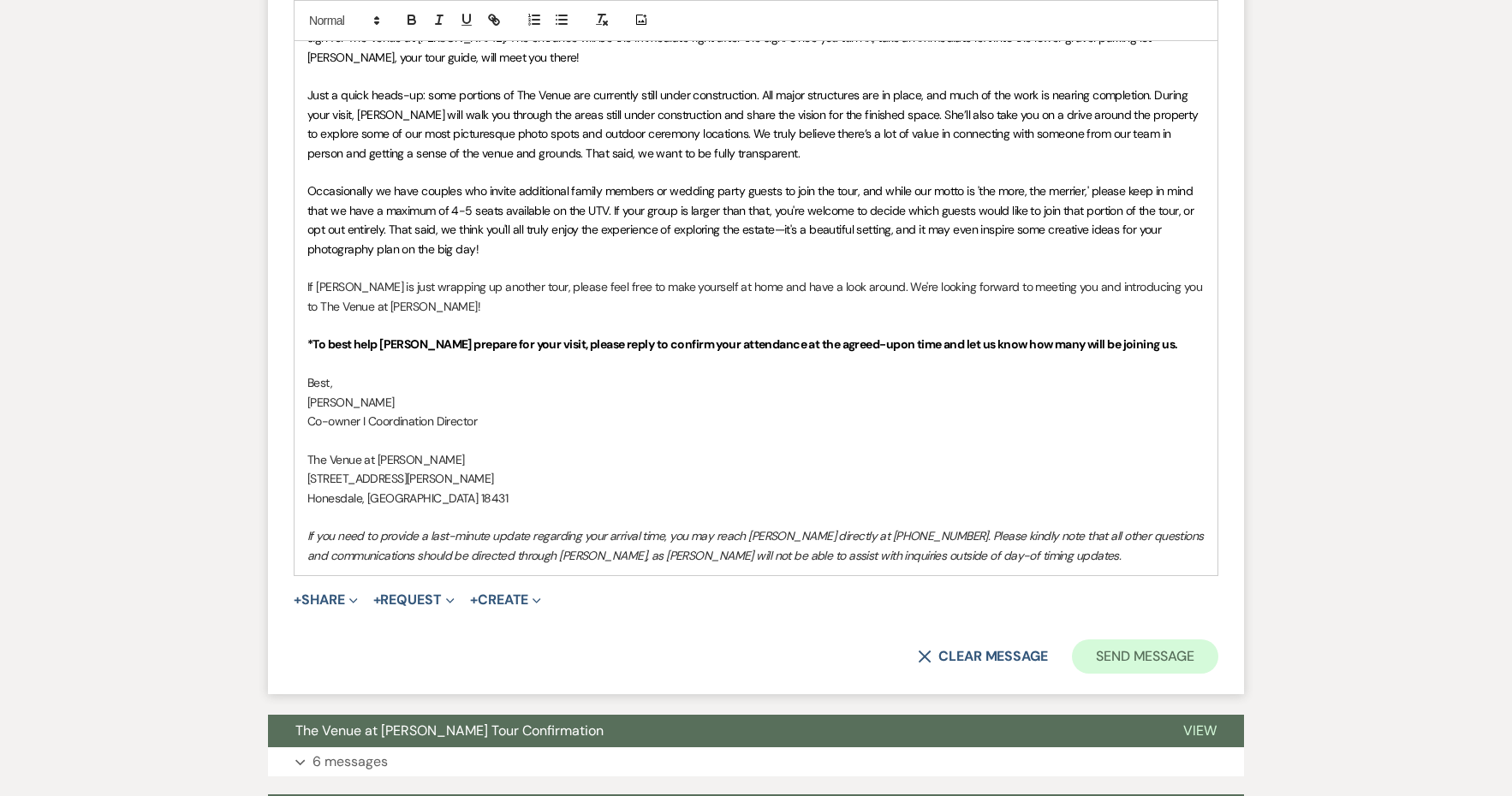
click at [1154, 643] on button "Send Message" at bounding box center [1145, 657] width 147 height 34
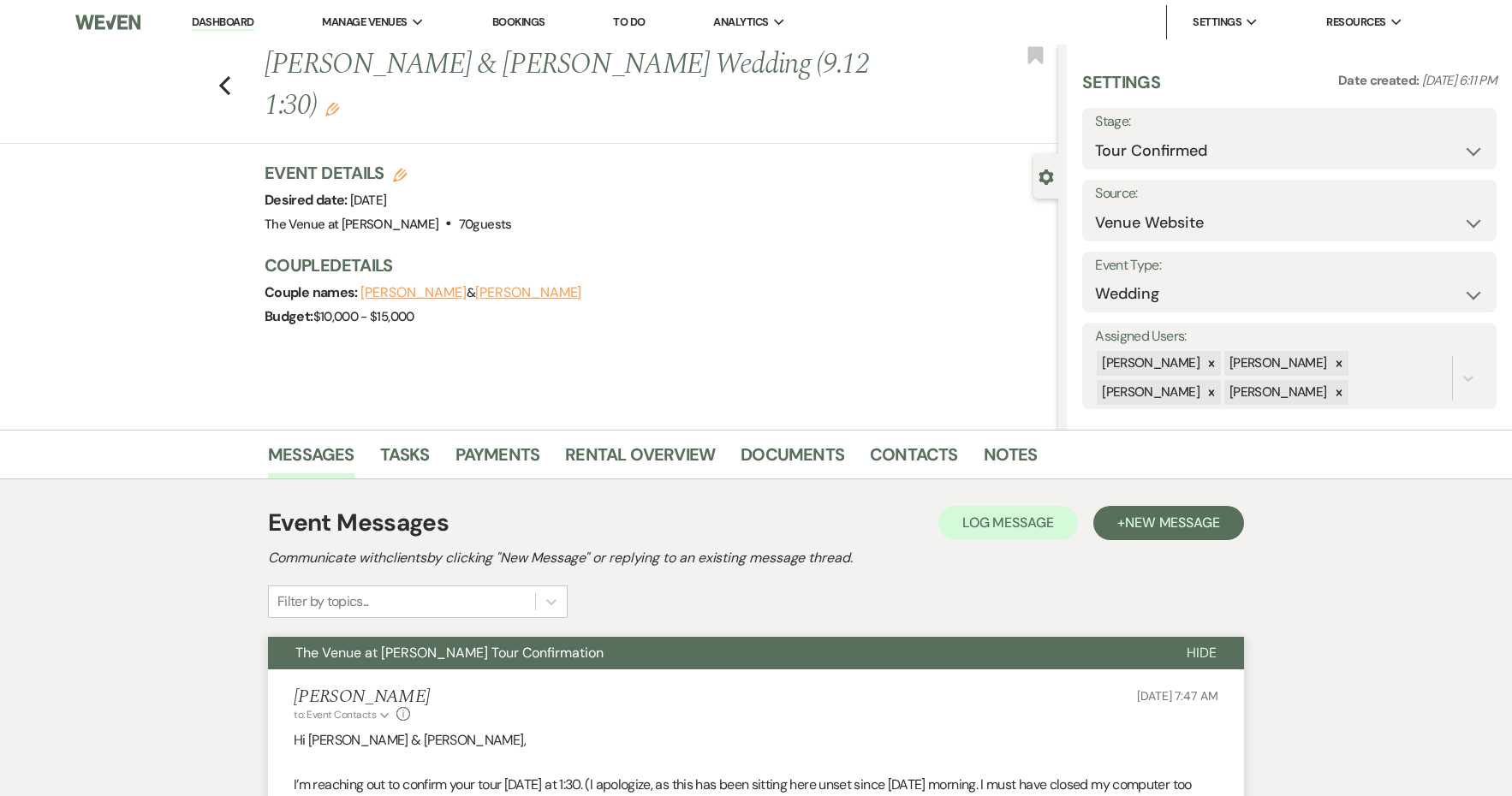
scroll to position [0, 0]
